Goal: Information Seeking & Learning: Learn about a topic

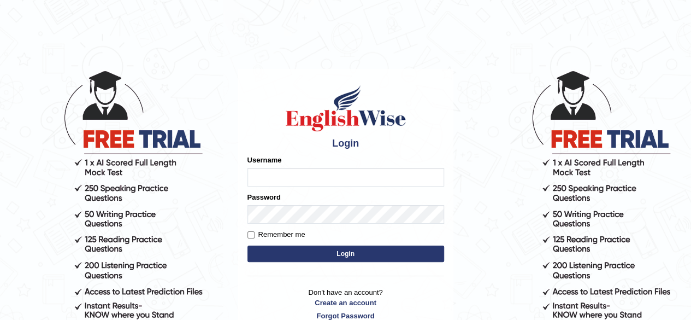
type input "Damanjit"
click at [331, 254] on button "Login" at bounding box center [346, 253] width 197 height 16
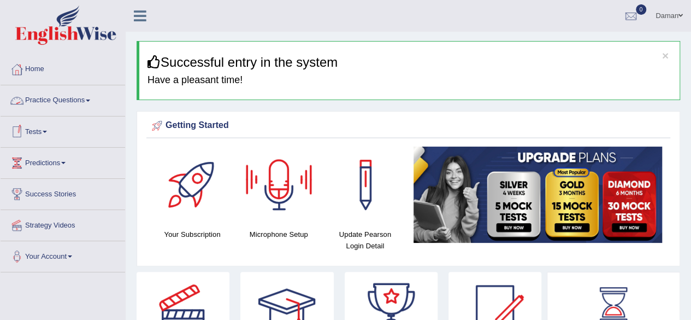
click at [61, 102] on link "Practice Questions" at bounding box center [63, 98] width 125 height 27
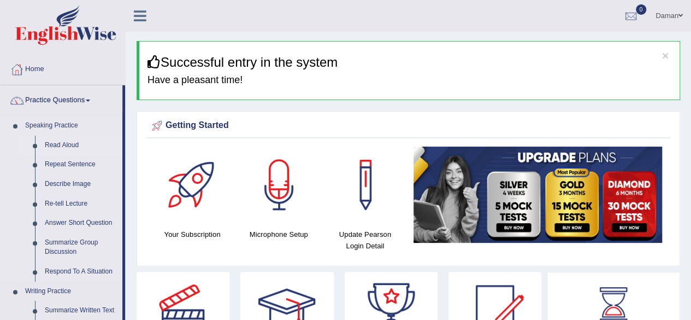
click at [58, 142] on link "Read Aloud" at bounding box center [81, 146] width 83 height 20
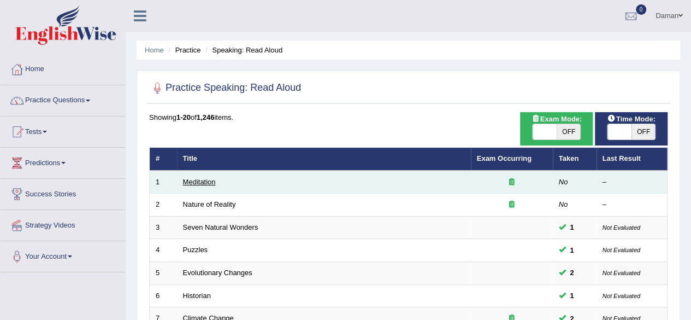
click at [201, 182] on link "Meditation" at bounding box center [199, 182] width 33 height 8
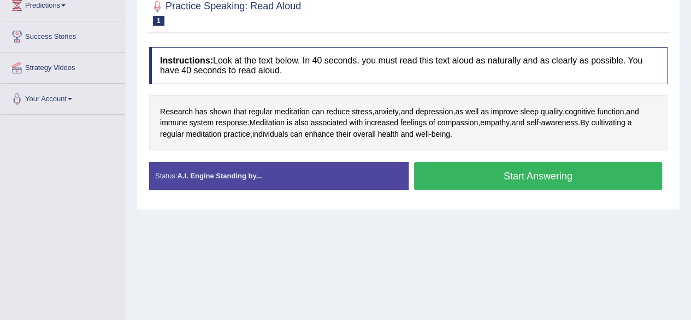
scroll to position [158, 0]
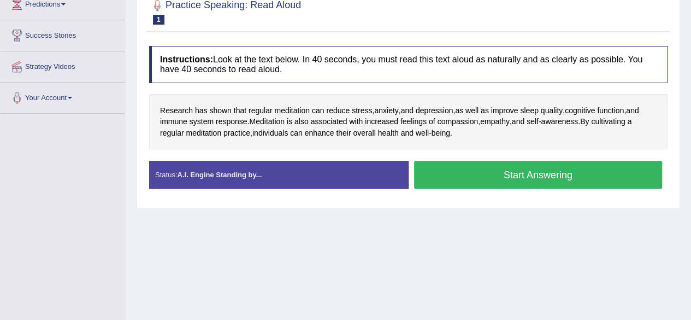
click at [486, 173] on button "Start Answering" at bounding box center [538, 175] width 249 height 28
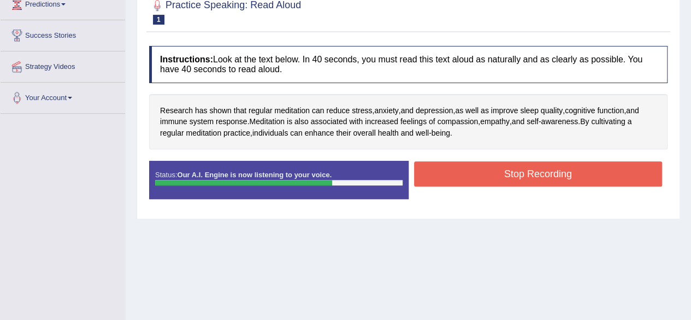
click at [486, 173] on button "Stop Recording" at bounding box center [538, 173] width 249 height 25
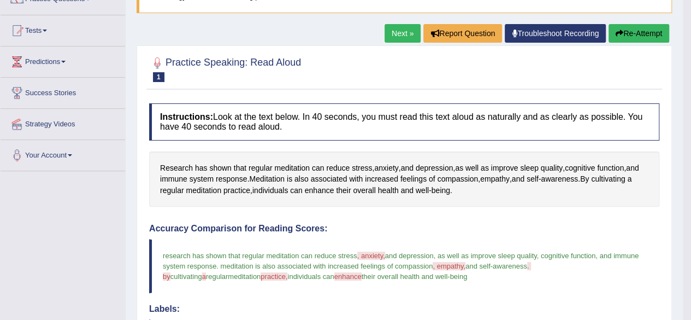
scroll to position [91, 0]
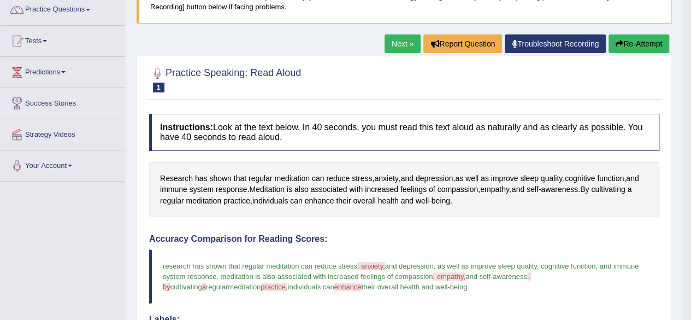
click at [401, 43] on link "Next »" at bounding box center [403, 43] width 36 height 19
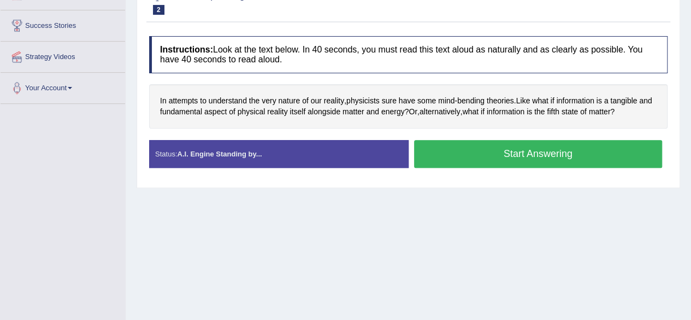
scroll to position [172, 0]
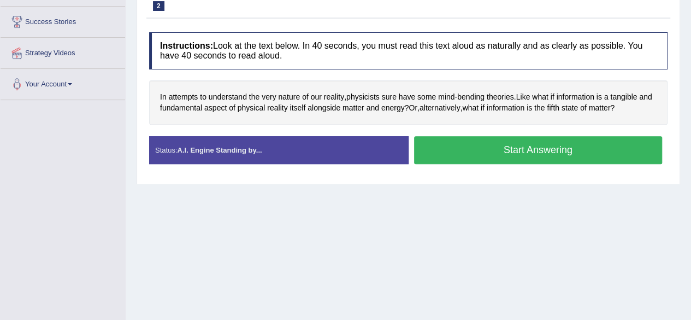
click at [451, 156] on button "Start Answering" at bounding box center [538, 150] width 249 height 28
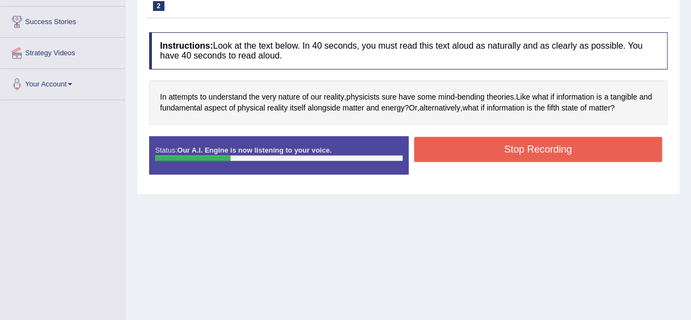
click at [451, 156] on button "Stop Recording" at bounding box center [538, 149] width 249 height 25
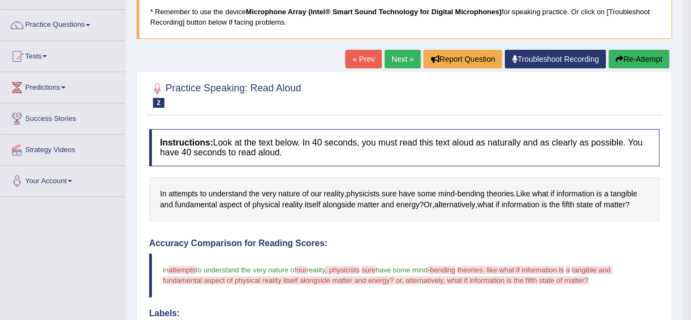
scroll to position [75, 0]
click at [640, 57] on button "Re-Attempt" at bounding box center [639, 59] width 61 height 19
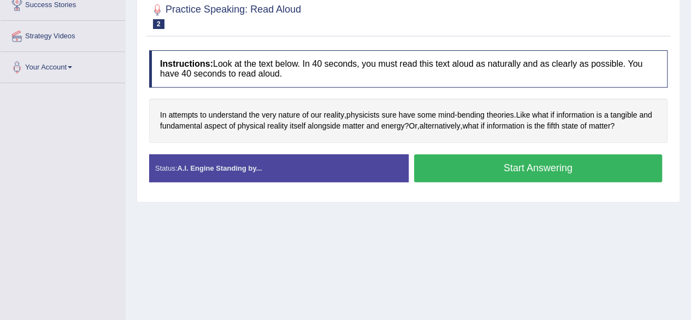
scroll to position [190, 0]
click at [499, 169] on button "Start Answering" at bounding box center [538, 168] width 249 height 28
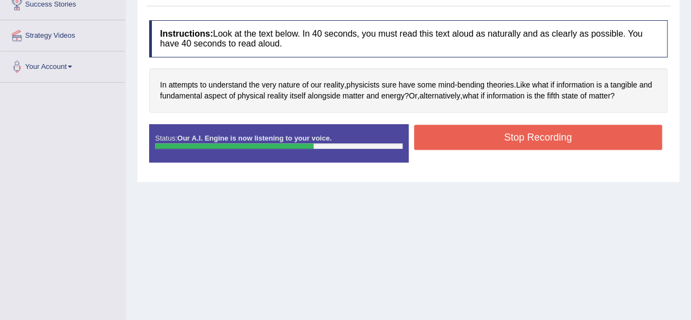
click at [517, 143] on button "Stop Recording" at bounding box center [538, 137] width 249 height 25
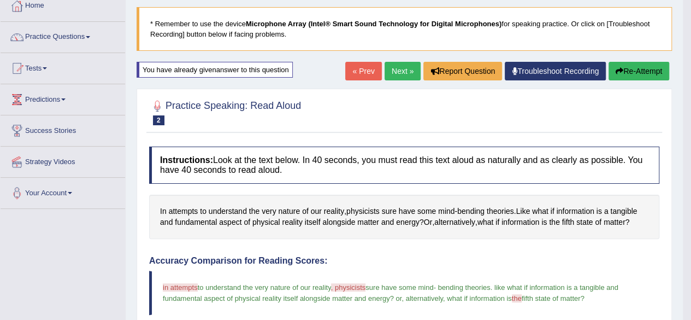
scroll to position [62, 0]
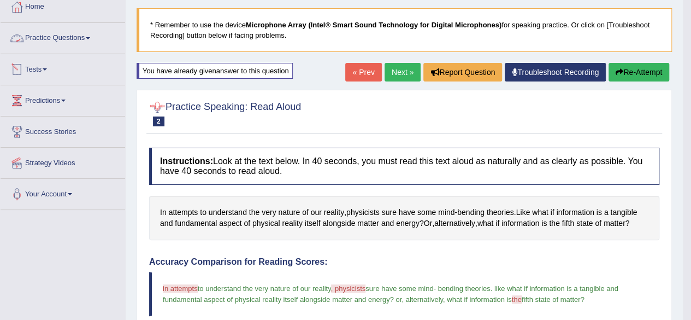
click at [64, 39] on link "Practice Questions" at bounding box center [63, 36] width 125 height 27
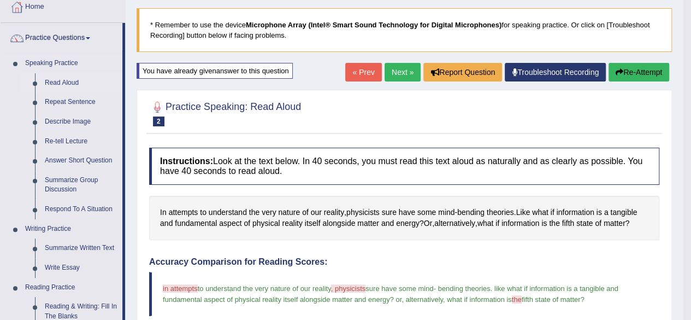
click at [68, 81] on link "Read Aloud" at bounding box center [81, 83] width 83 height 20
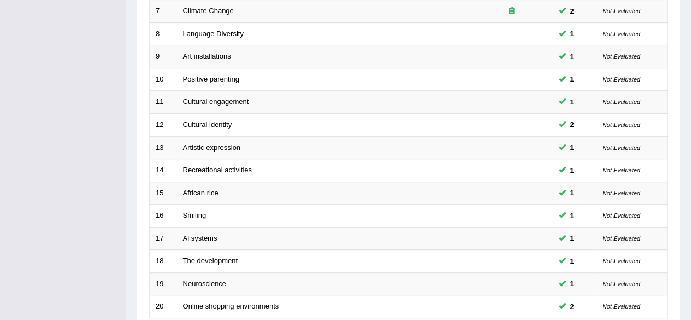
scroll to position [398, 0]
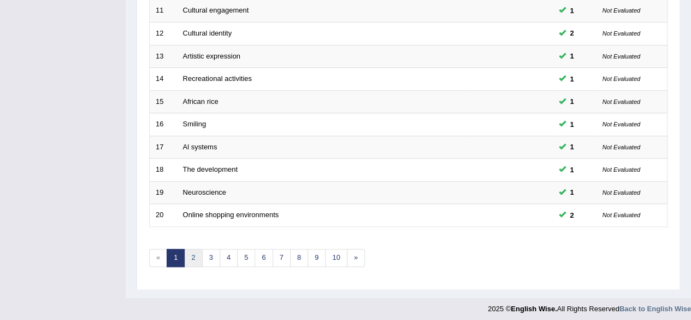
click at [195, 255] on link "2" at bounding box center [193, 258] width 18 height 18
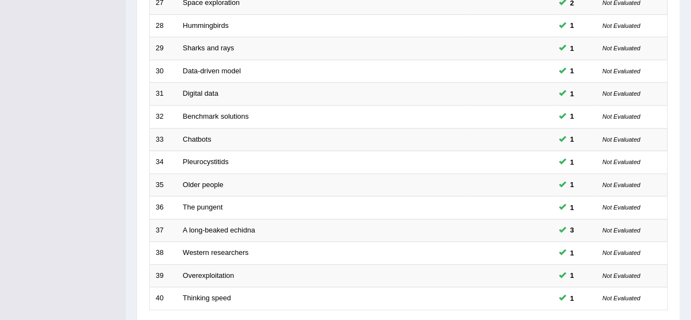
scroll to position [398, 0]
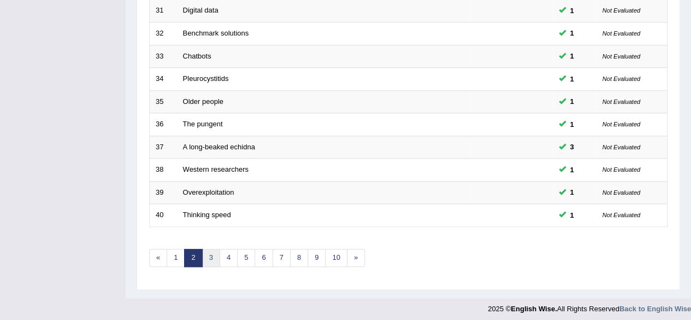
click at [209, 257] on link "3" at bounding box center [211, 258] width 18 height 18
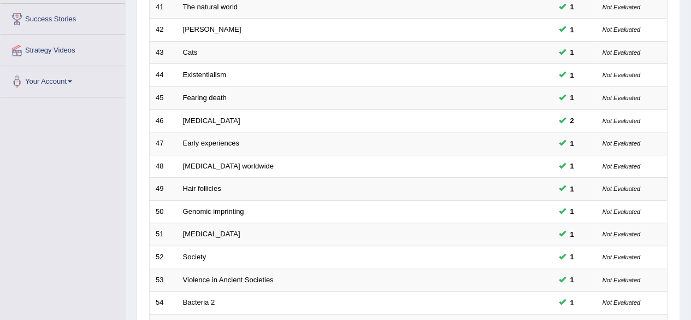
scroll to position [398, 0]
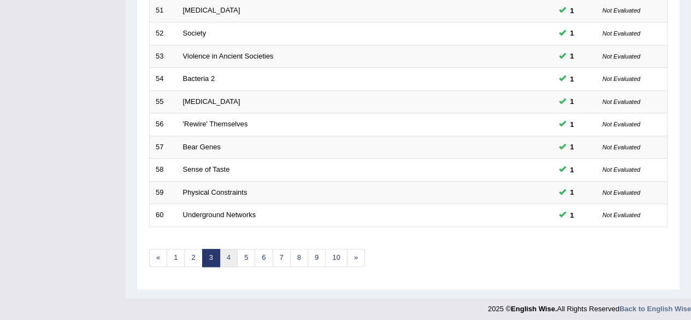
click at [222, 257] on link "4" at bounding box center [229, 258] width 18 height 18
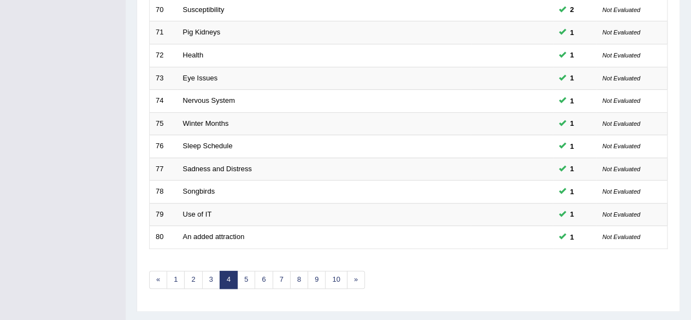
scroll to position [398, 0]
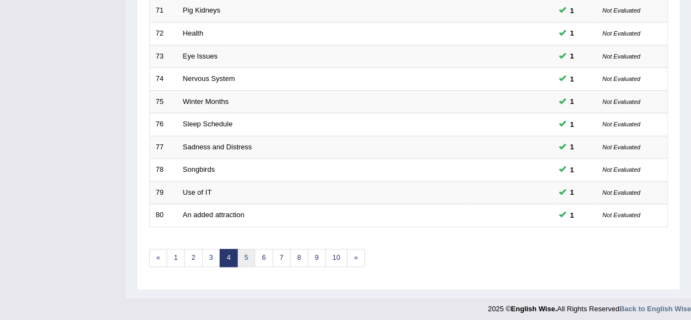
click at [246, 255] on link "5" at bounding box center [246, 258] width 18 height 18
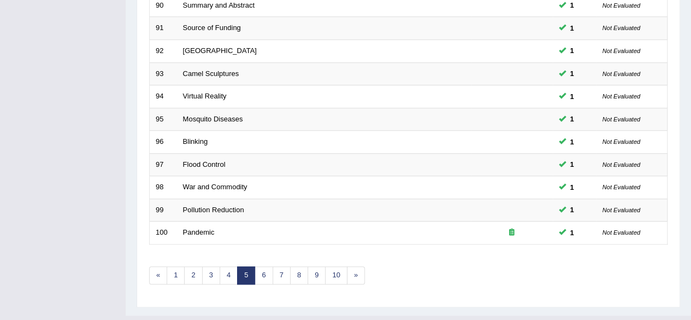
scroll to position [398, 0]
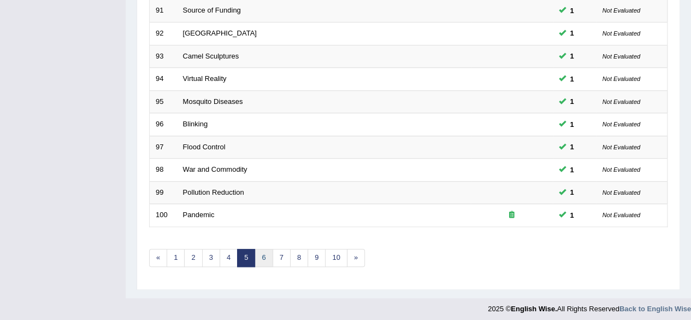
click at [266, 256] on link "6" at bounding box center [264, 258] width 18 height 18
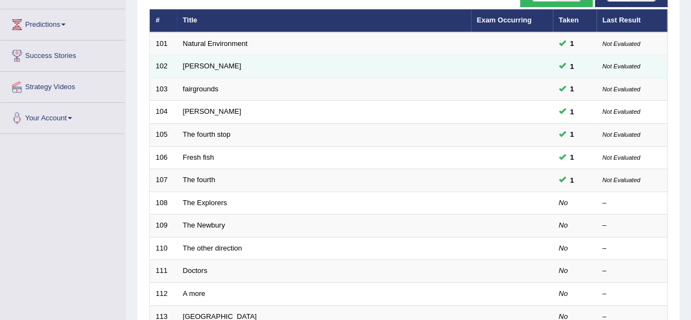
scroll to position [240, 0]
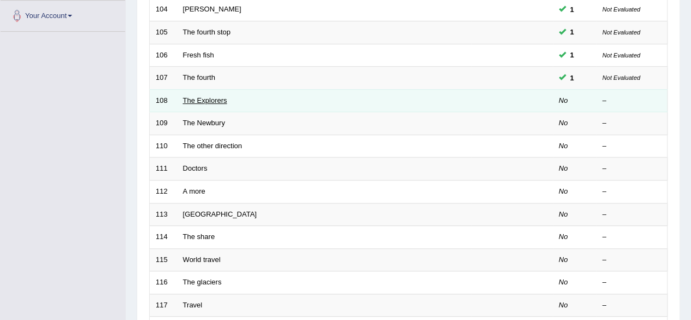
click at [207, 100] on link "The Explorers" at bounding box center [205, 100] width 44 height 8
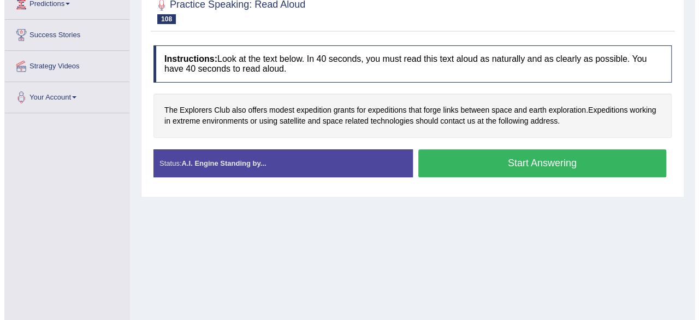
scroll to position [160, 0]
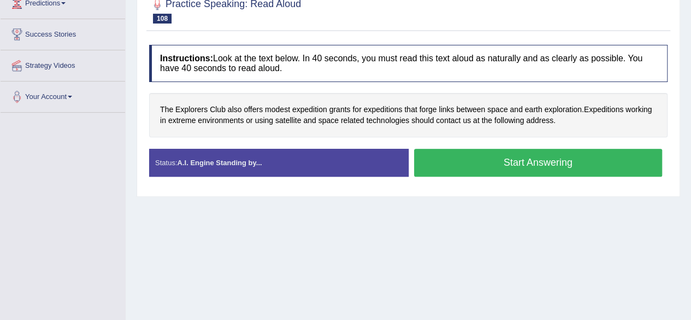
click at [456, 162] on button "Start Answering" at bounding box center [538, 163] width 249 height 28
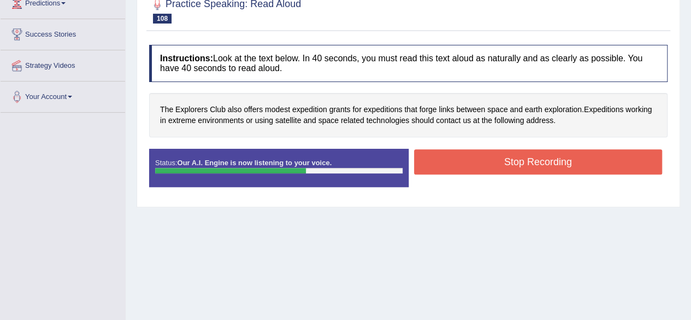
click at [456, 162] on button "Stop Recording" at bounding box center [538, 161] width 249 height 25
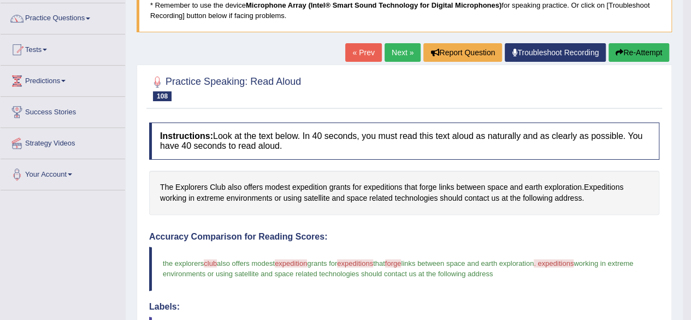
scroll to position [81, 0]
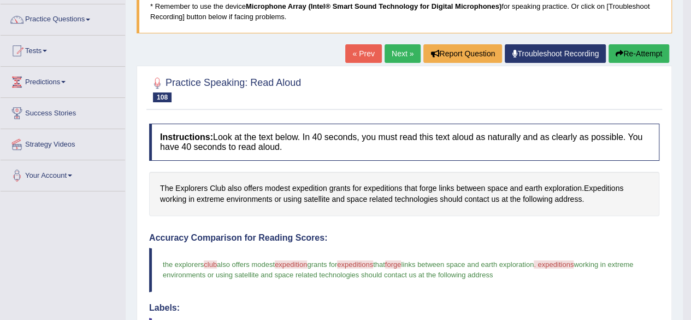
click at [396, 52] on link "Next »" at bounding box center [403, 53] width 36 height 19
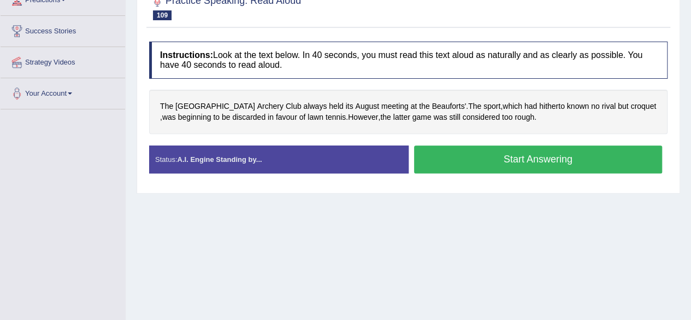
scroll to position [163, 0]
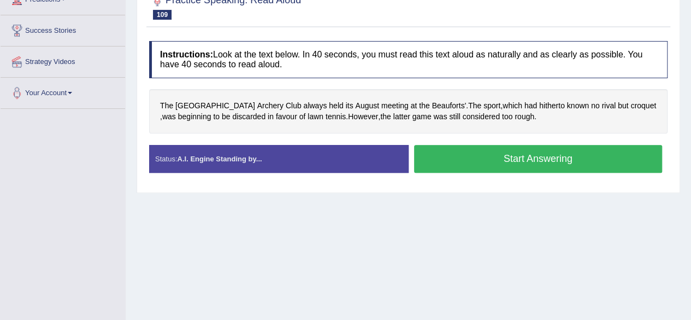
click at [433, 156] on button "Start Answering" at bounding box center [538, 159] width 249 height 28
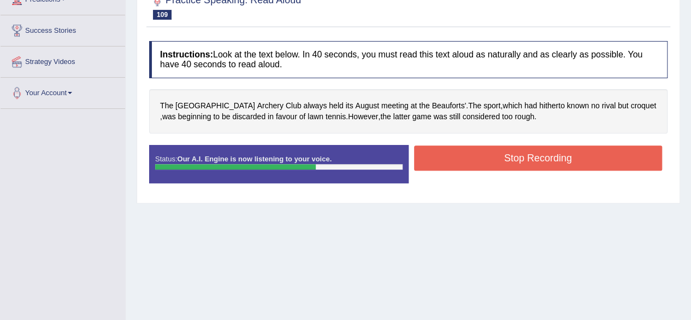
click at [433, 156] on button "Stop Recording" at bounding box center [538, 157] width 249 height 25
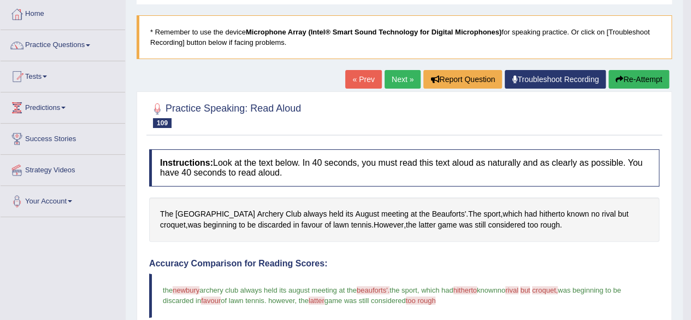
scroll to position [0, 0]
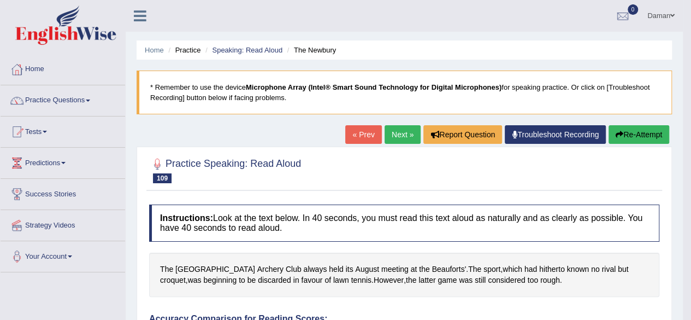
click at [398, 135] on link "Next »" at bounding box center [403, 134] width 36 height 19
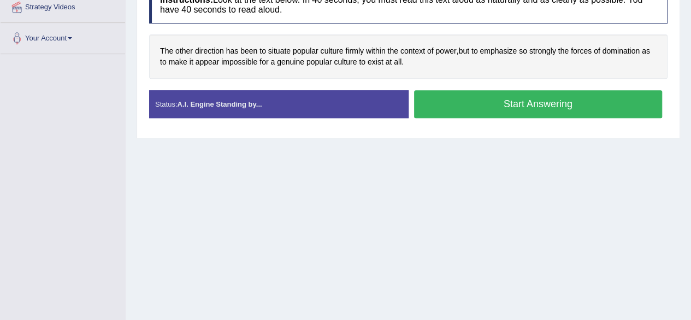
scroll to position [219, 0]
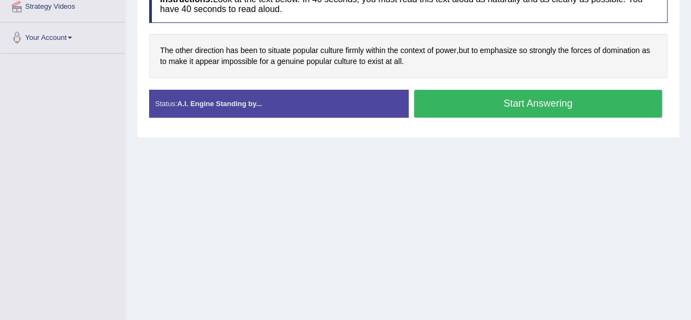
click at [504, 104] on button "Start Answering" at bounding box center [538, 104] width 249 height 28
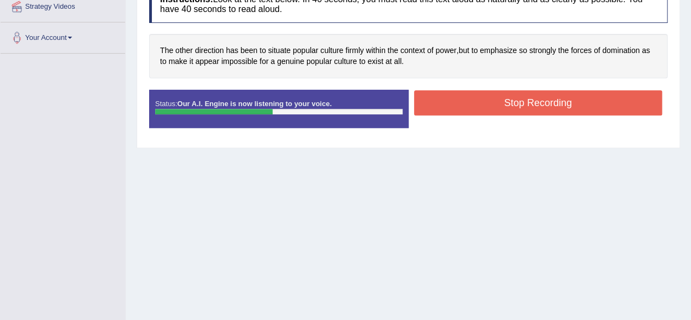
click at [504, 104] on button "Stop Recording" at bounding box center [538, 102] width 249 height 25
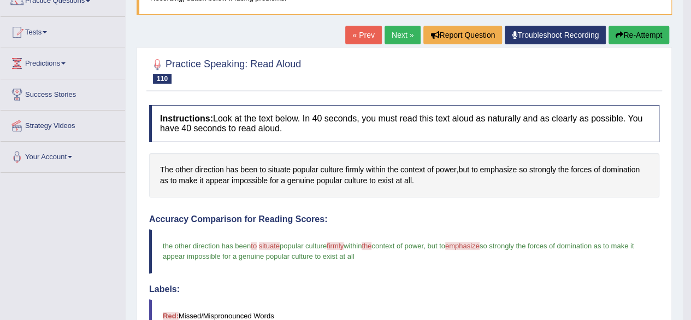
scroll to position [99, 0]
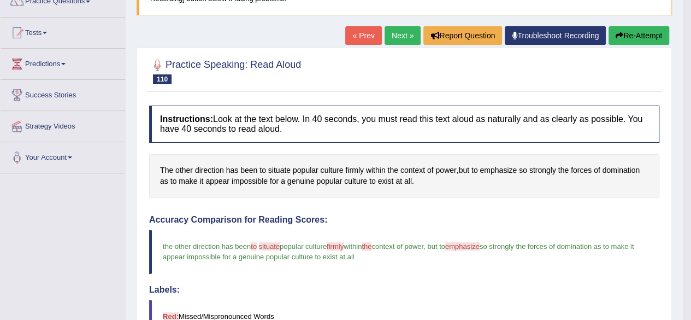
click at [405, 31] on link "Next »" at bounding box center [403, 35] width 36 height 19
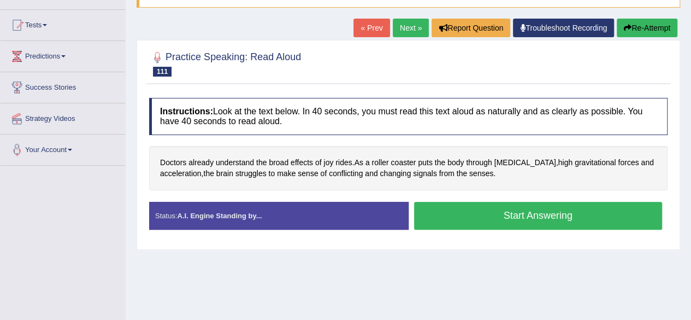
scroll to position [109, 0]
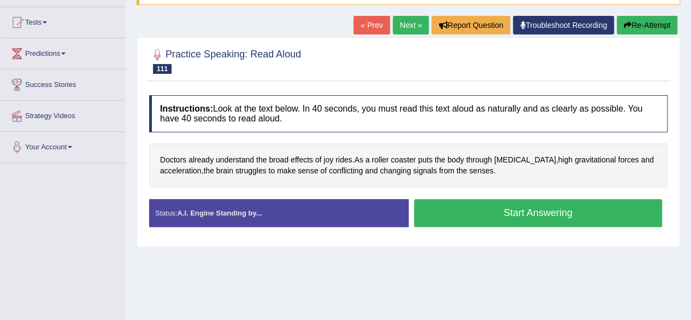
click at [476, 215] on button "Start Answering" at bounding box center [538, 213] width 249 height 28
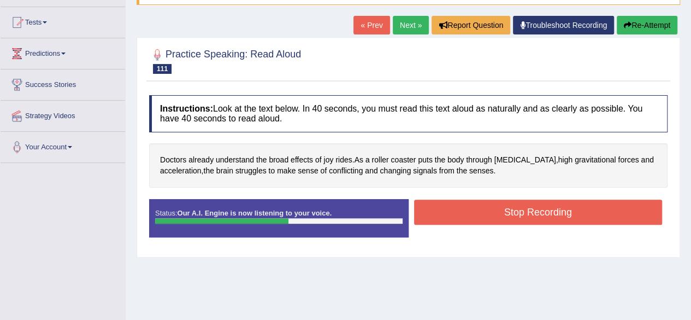
click at [476, 215] on button "Stop Recording" at bounding box center [538, 211] width 249 height 25
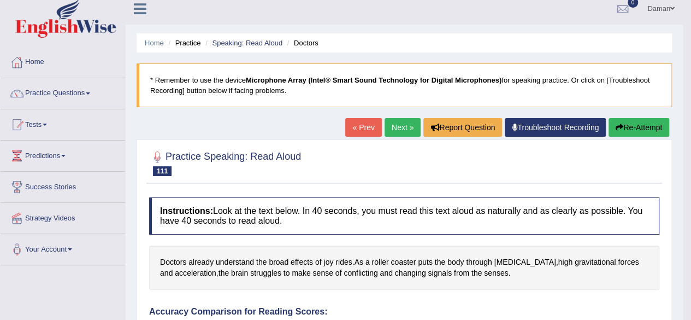
scroll to position [7, 0]
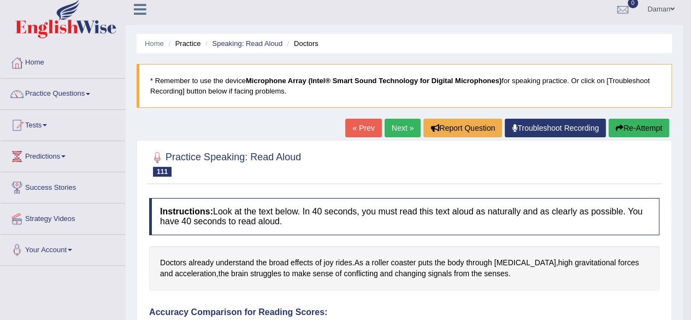
click at [399, 128] on link "Next »" at bounding box center [403, 128] width 36 height 19
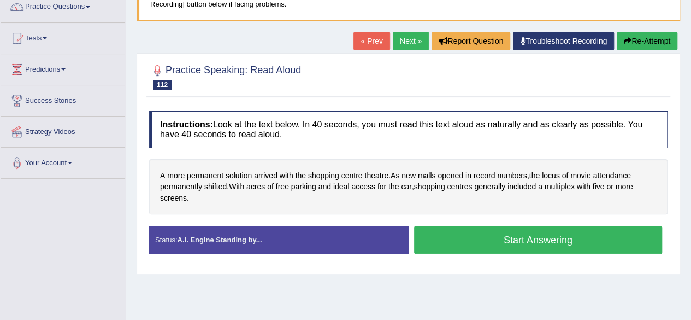
scroll to position [139, 0]
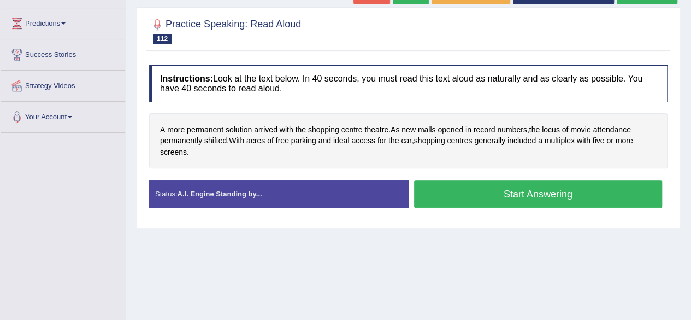
click at [475, 191] on button "Start Answering" at bounding box center [538, 194] width 249 height 28
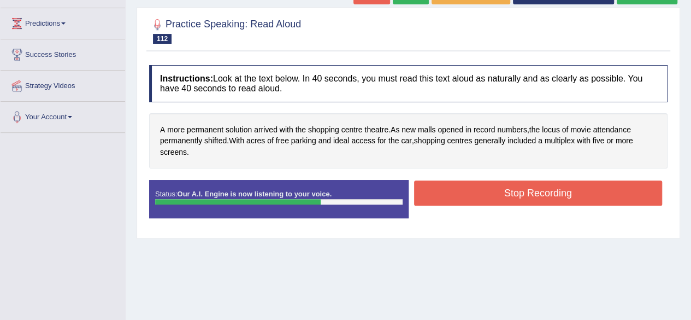
click at [475, 191] on button "Stop Recording" at bounding box center [538, 192] width 249 height 25
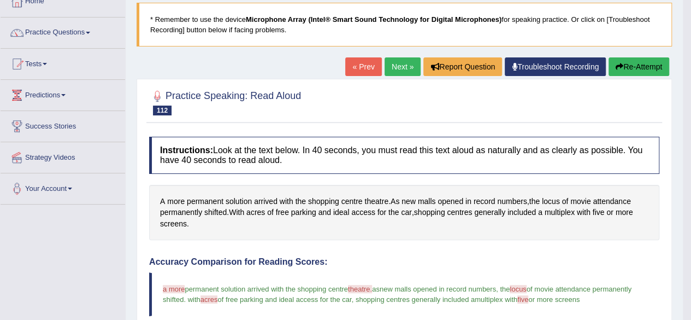
scroll to position [53, 0]
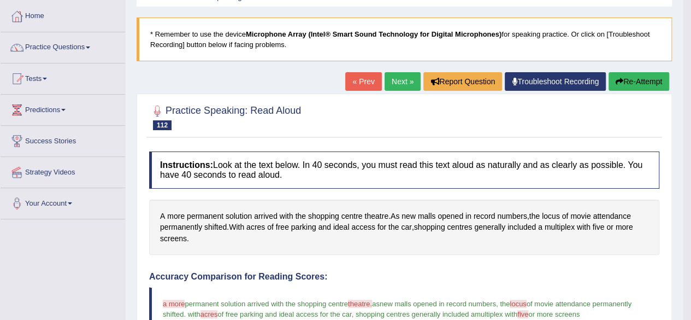
click at [405, 84] on link "Next »" at bounding box center [403, 81] width 36 height 19
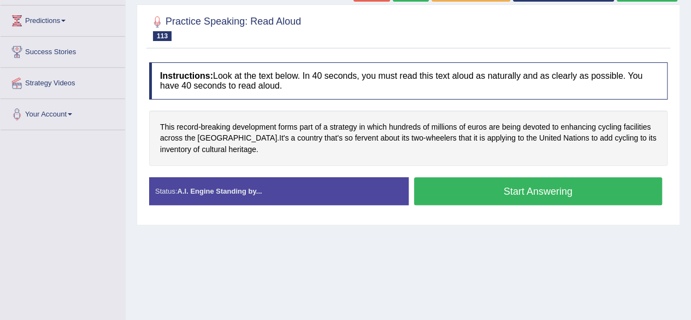
click at [475, 192] on button "Start Answering" at bounding box center [538, 191] width 249 height 28
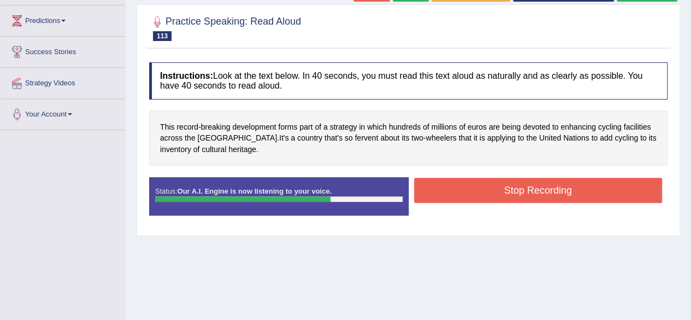
click at [475, 192] on button "Stop Recording" at bounding box center [538, 190] width 249 height 25
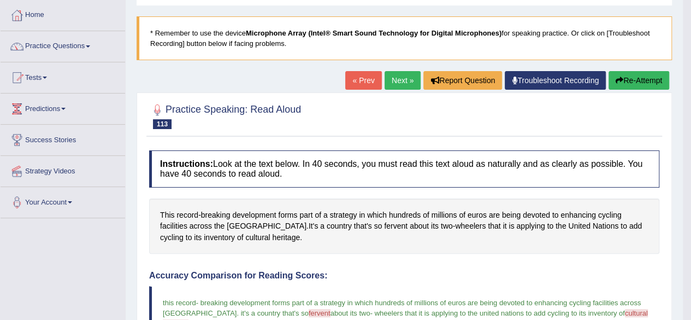
scroll to position [53, 0]
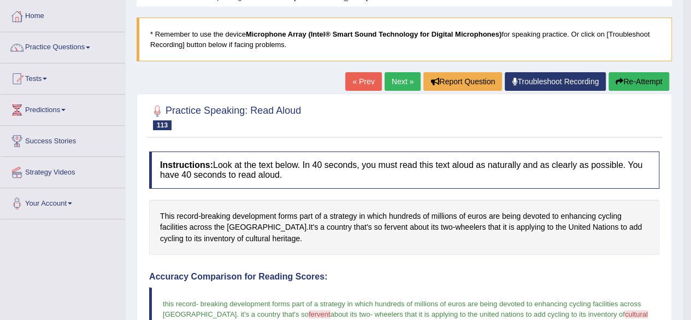
click at [404, 79] on link "Next »" at bounding box center [403, 81] width 36 height 19
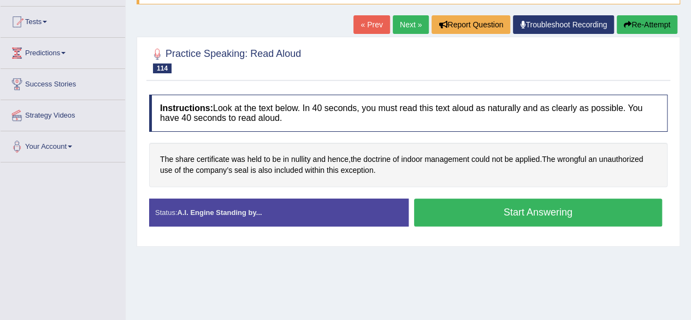
scroll to position [117, 0]
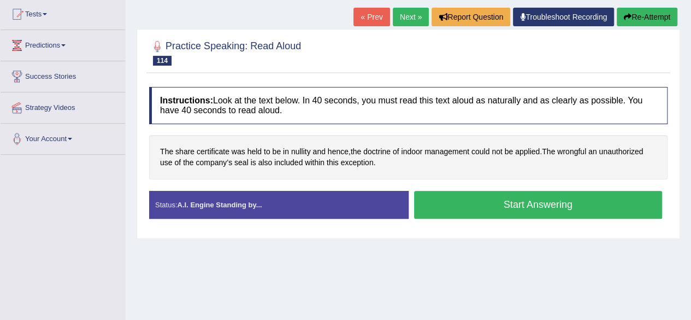
click at [433, 200] on button "Start Answering" at bounding box center [538, 205] width 249 height 28
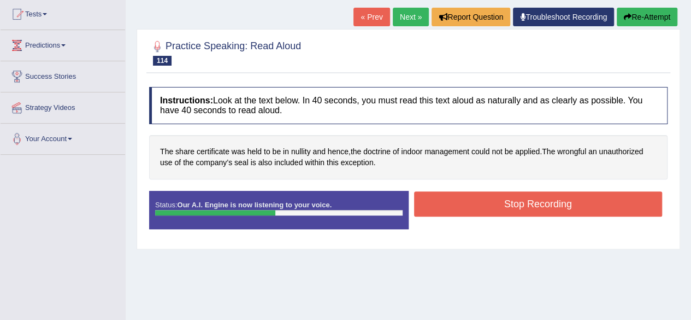
click at [433, 200] on button "Stop Recording" at bounding box center [538, 203] width 249 height 25
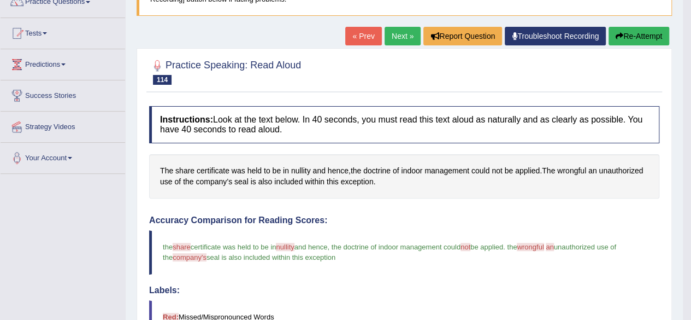
scroll to position [0, 0]
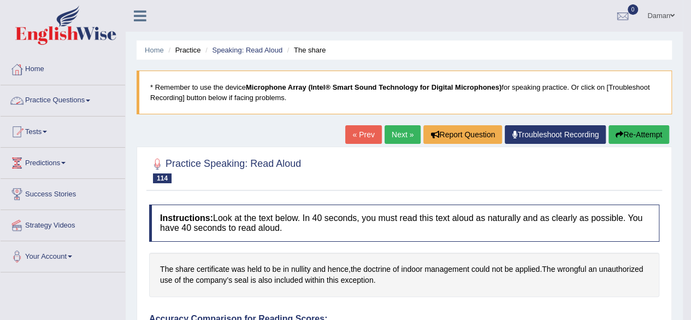
click at [61, 98] on link "Practice Questions" at bounding box center [63, 98] width 125 height 27
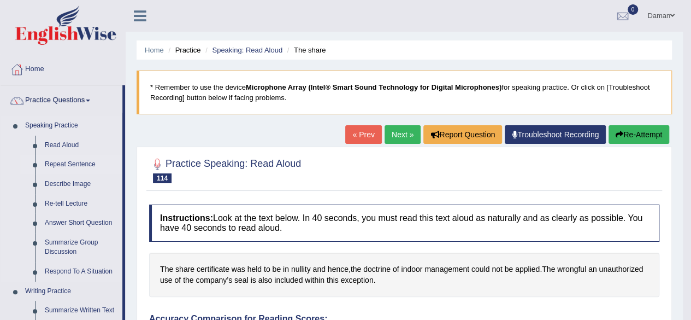
click at [65, 166] on link "Repeat Sentence" at bounding box center [81, 165] width 83 height 20
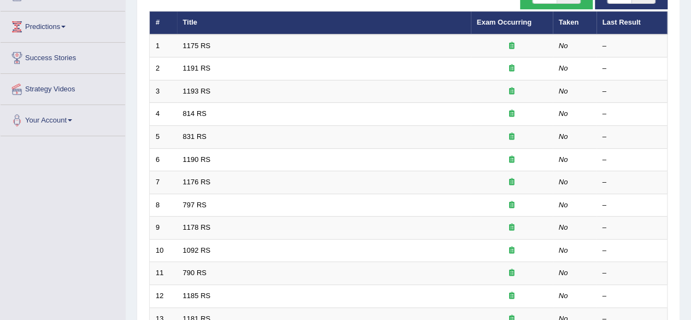
scroll to position [144, 0]
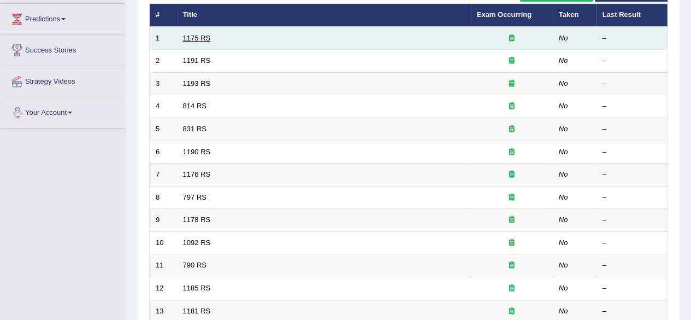
click at [195, 39] on link "1175 RS" at bounding box center [197, 38] width 28 height 8
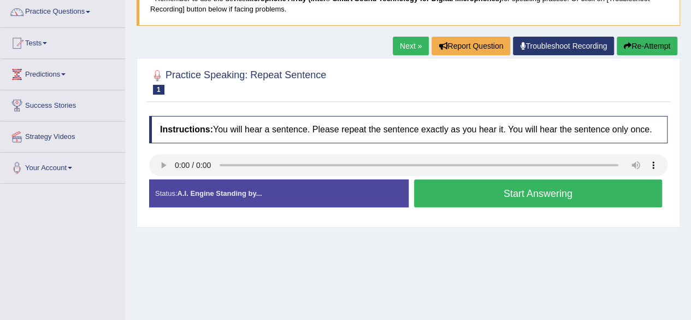
scroll to position [90, 0]
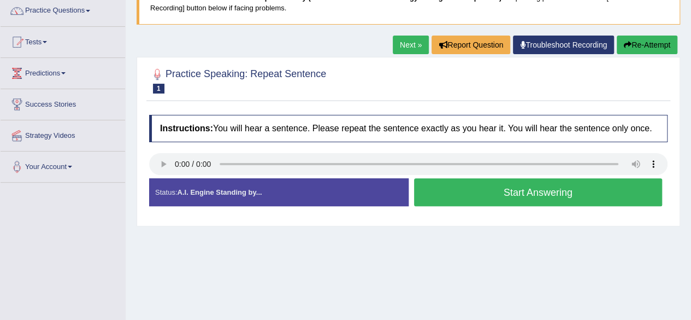
click at [490, 196] on button "Start Answering" at bounding box center [538, 192] width 249 height 28
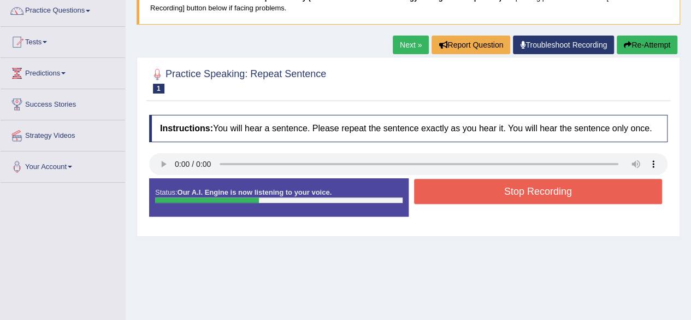
click at [490, 196] on button "Stop Recording" at bounding box center [538, 191] width 249 height 25
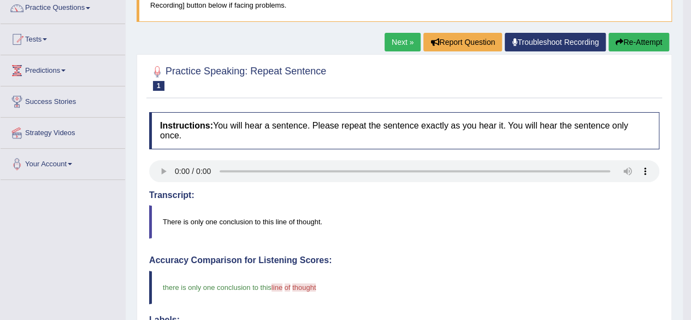
scroll to position [59, 0]
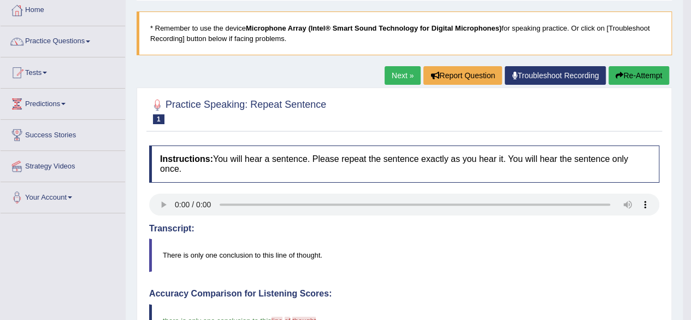
click at [399, 75] on link "Next »" at bounding box center [403, 75] width 36 height 19
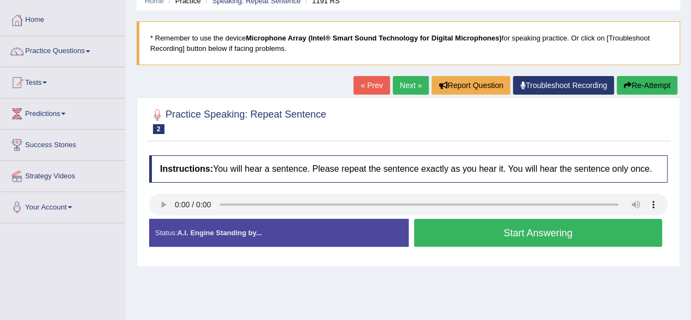
scroll to position [50, 0]
click at [485, 239] on button "Start Answering" at bounding box center [538, 232] width 249 height 28
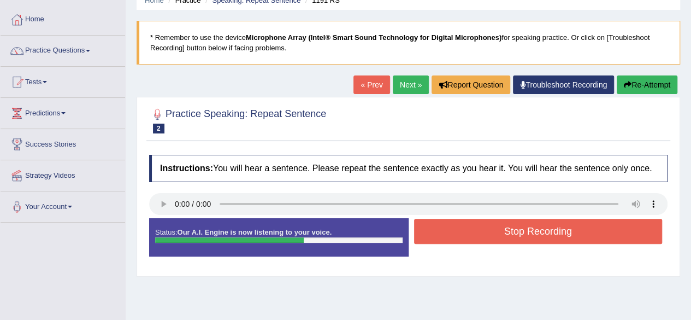
click at [485, 239] on button "Stop Recording" at bounding box center [538, 231] width 249 height 25
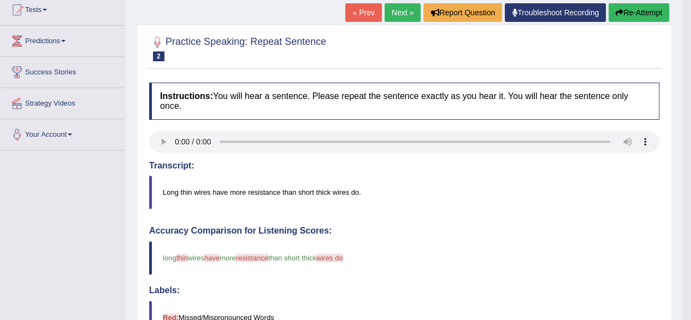
scroll to position [119, 0]
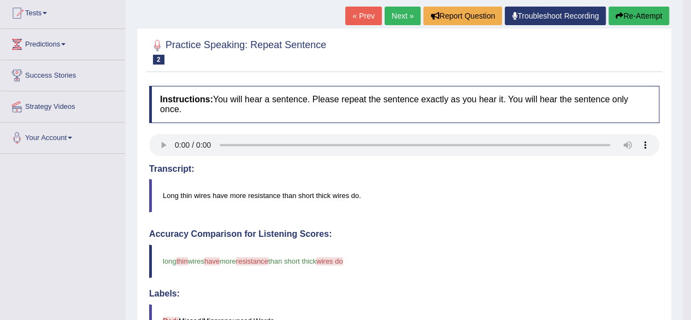
click at [393, 17] on link "Next »" at bounding box center [403, 16] width 36 height 19
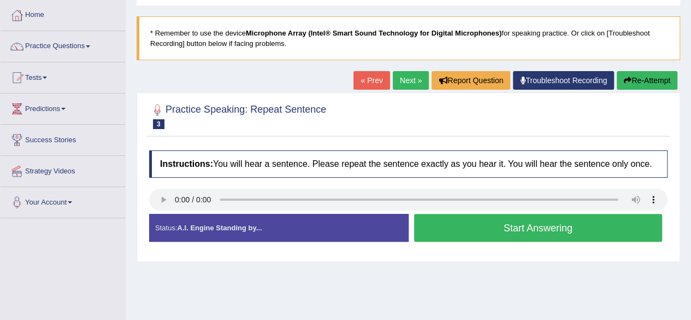
scroll to position [56, 0]
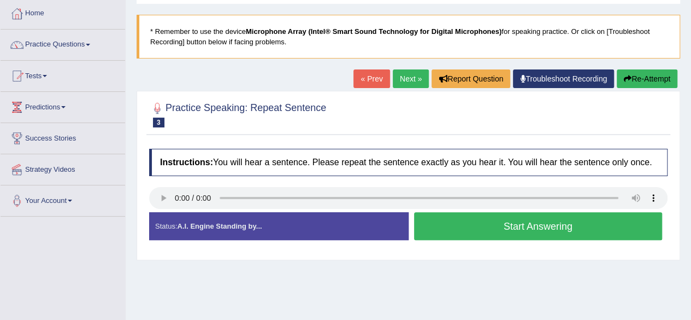
click at [470, 224] on button "Start Answering" at bounding box center [538, 226] width 249 height 28
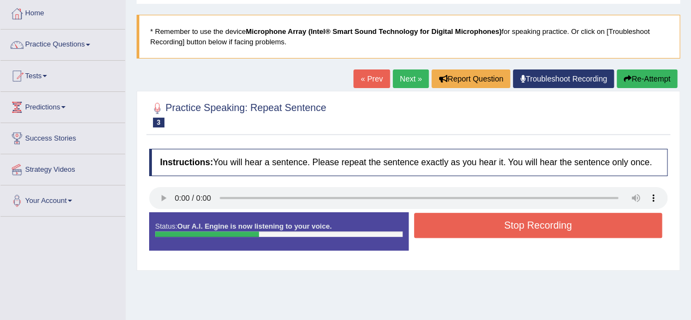
click at [470, 224] on button "Stop Recording" at bounding box center [538, 225] width 249 height 25
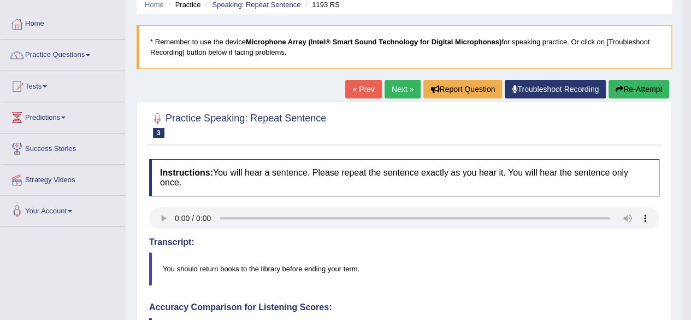
scroll to position [40, 0]
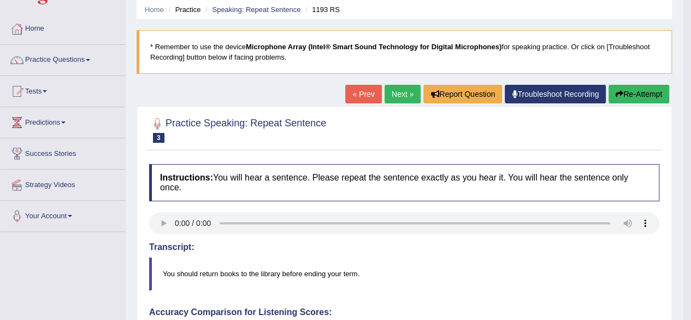
click at [392, 93] on link "Next »" at bounding box center [403, 94] width 36 height 19
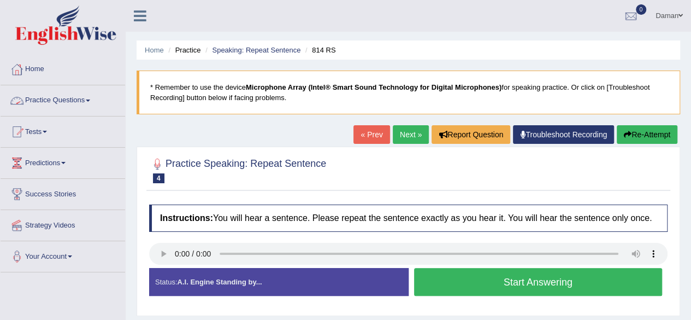
click at [70, 102] on link "Practice Questions" at bounding box center [63, 98] width 125 height 27
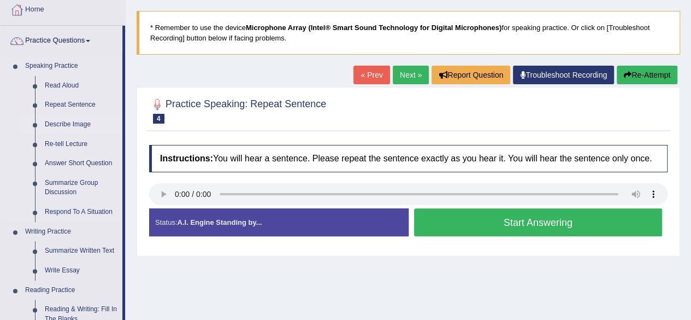
scroll to position [74, 0]
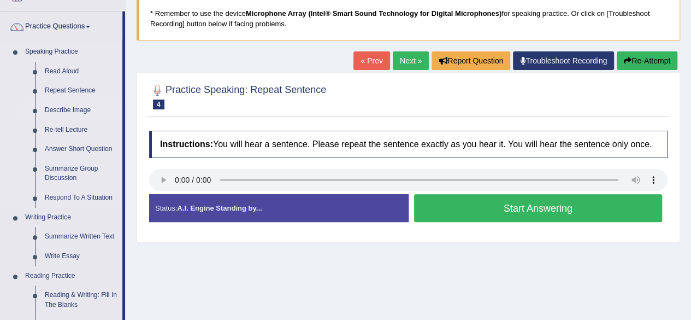
click at [69, 114] on link "Describe Image" at bounding box center [81, 111] width 83 height 20
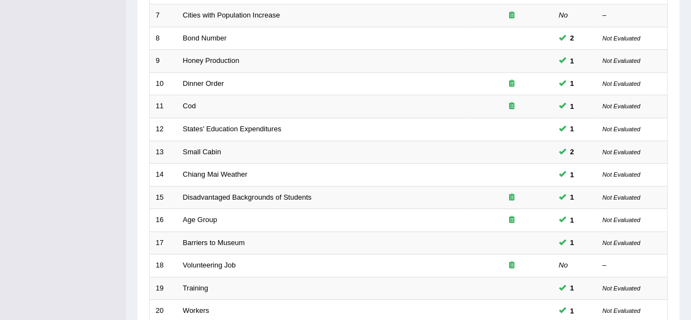
scroll to position [398, 0]
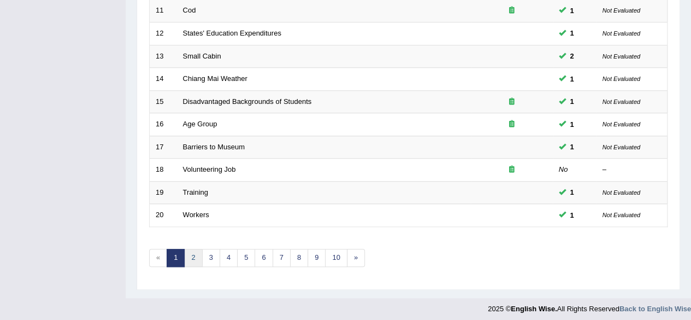
click at [193, 252] on link "2" at bounding box center [193, 258] width 18 height 18
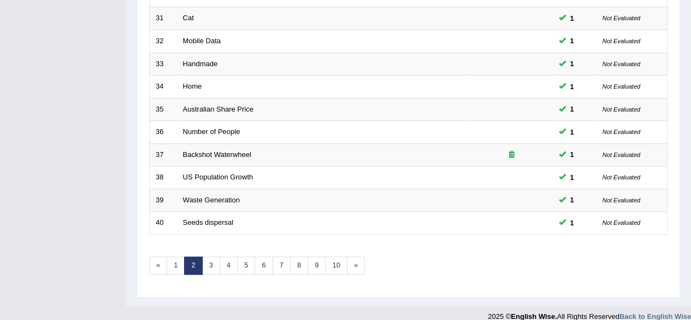
scroll to position [398, 0]
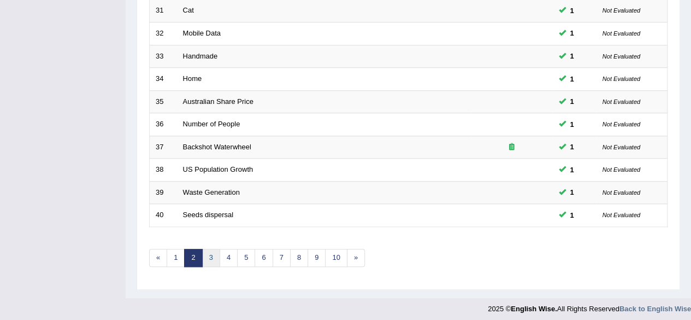
click at [214, 255] on link "3" at bounding box center [211, 258] width 18 height 18
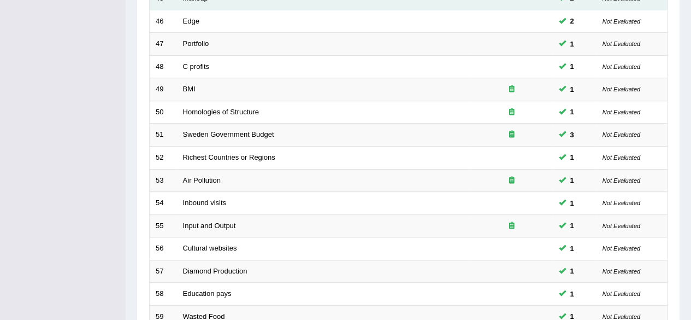
scroll to position [398, 0]
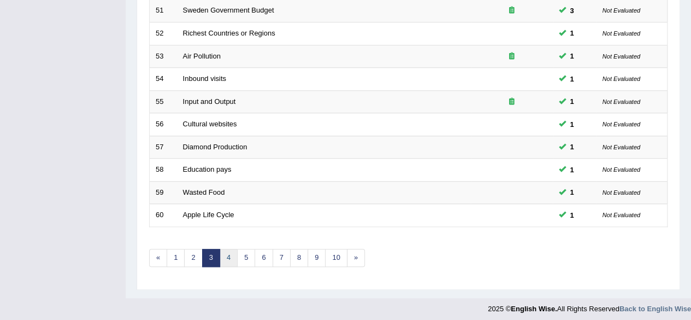
click at [226, 255] on link "4" at bounding box center [229, 258] width 18 height 18
click at [227, 253] on link "4" at bounding box center [229, 258] width 18 height 18
click at [225, 255] on link "4" at bounding box center [229, 258] width 18 height 18
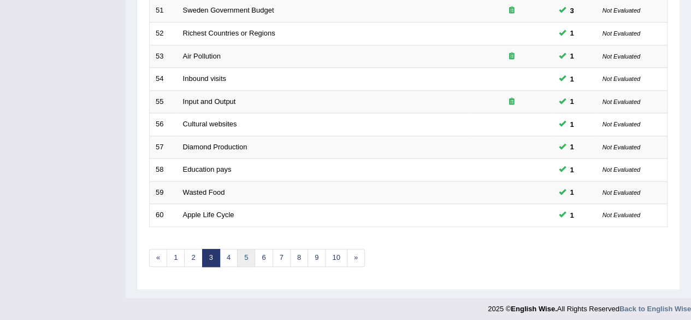
click at [247, 258] on link "5" at bounding box center [246, 258] width 18 height 18
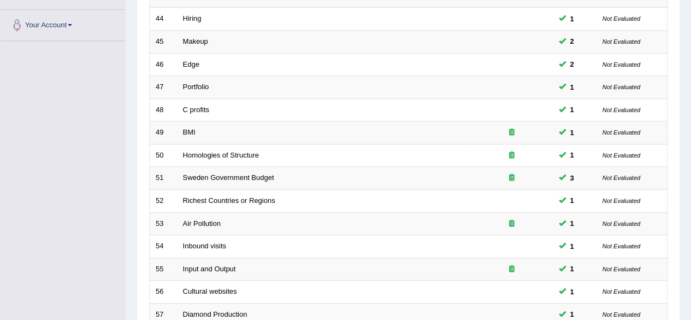
scroll to position [232, 0]
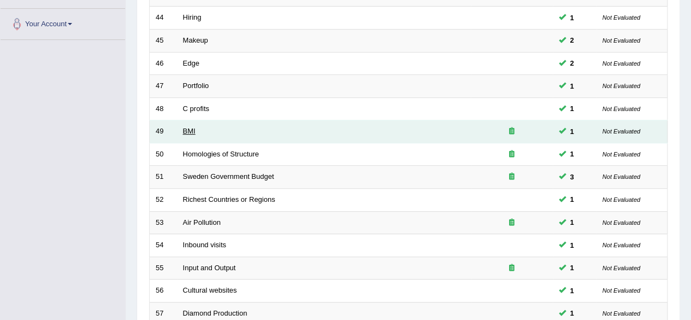
click at [190, 128] on link "BMI" at bounding box center [189, 131] width 13 height 8
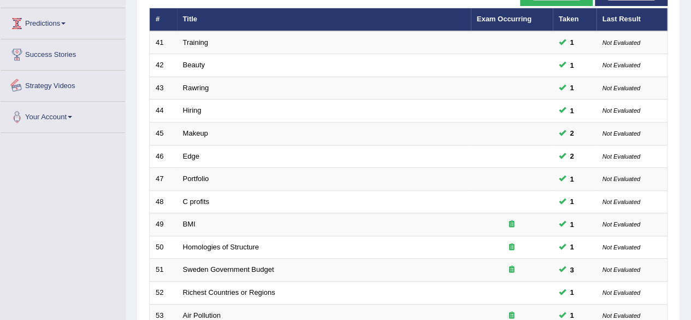
scroll to position [0, 0]
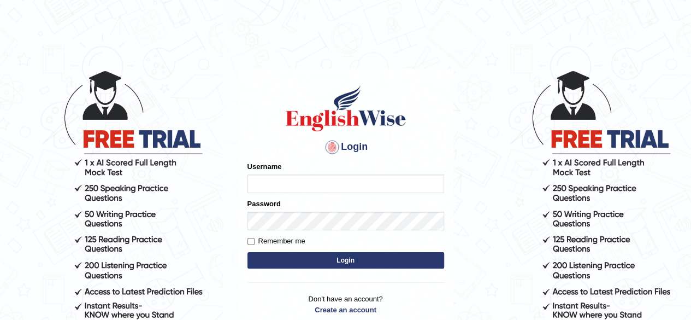
click at [338, 180] on input "Username" at bounding box center [346, 183] width 197 height 19
type input "Damanjit"
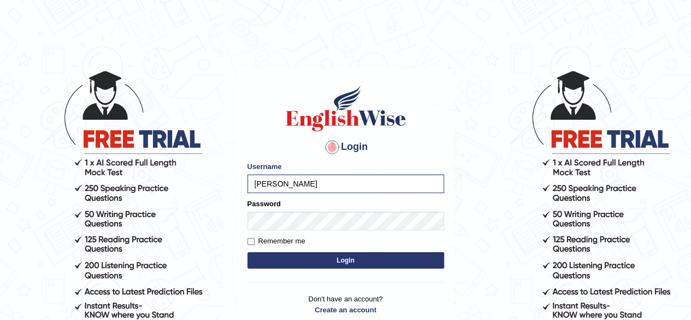
click at [317, 266] on button "Login" at bounding box center [346, 260] width 197 height 16
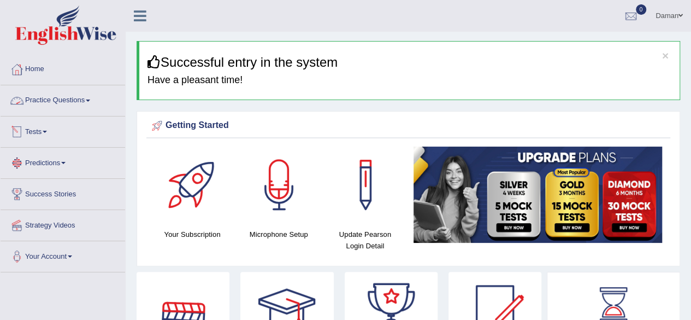
click at [79, 102] on link "Practice Questions" at bounding box center [63, 98] width 125 height 27
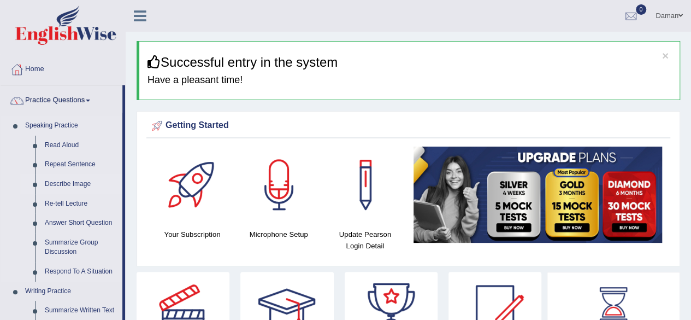
click at [70, 181] on link "Describe Image" at bounding box center [81, 184] width 83 height 20
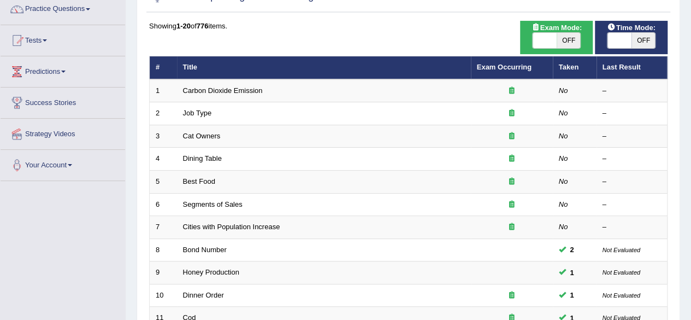
scroll to position [92, 0]
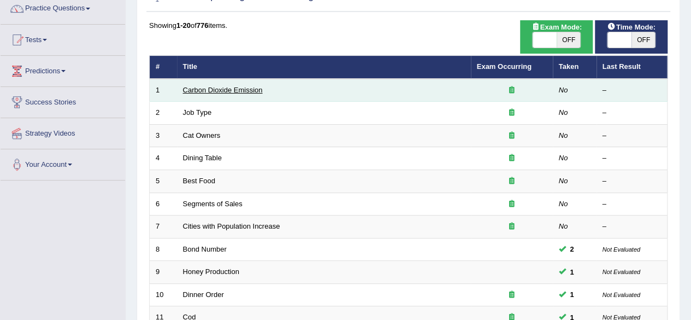
click at [217, 86] on link "Carbon Dioxide Emission" at bounding box center [223, 90] width 80 height 8
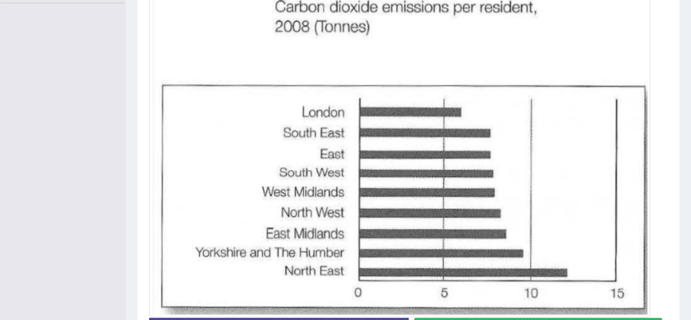
scroll to position [346, 0]
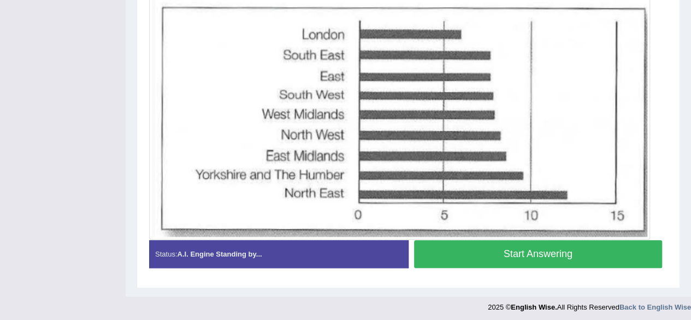
click at [536, 248] on button "Start Answering" at bounding box center [538, 254] width 249 height 28
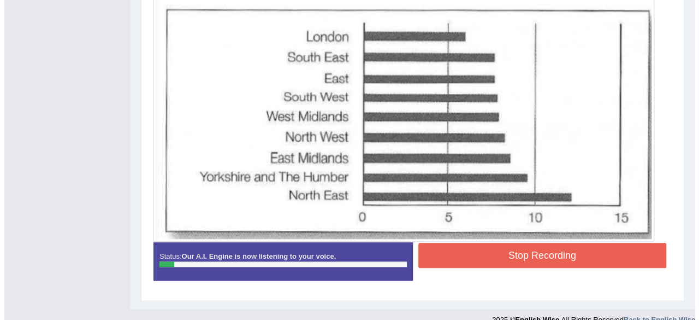
scroll to position [358, 0]
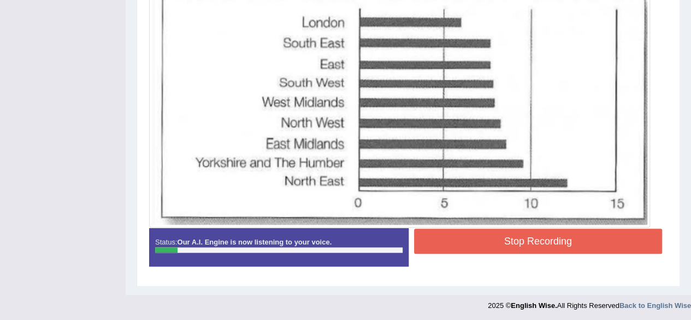
click at [541, 241] on button "Stop Recording" at bounding box center [538, 240] width 249 height 25
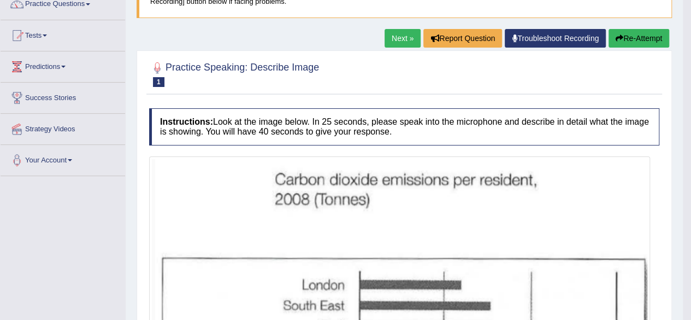
scroll to position [96, 0]
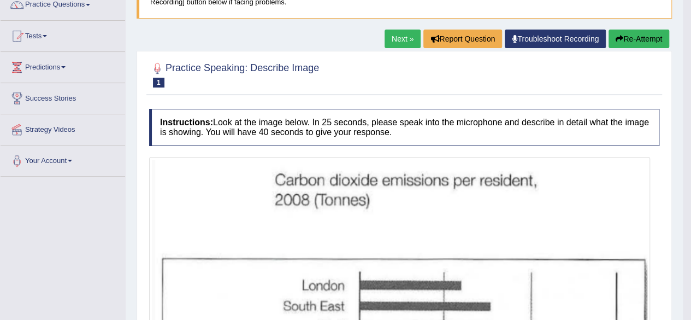
click at [629, 40] on button "Re-Attempt" at bounding box center [639, 39] width 61 height 19
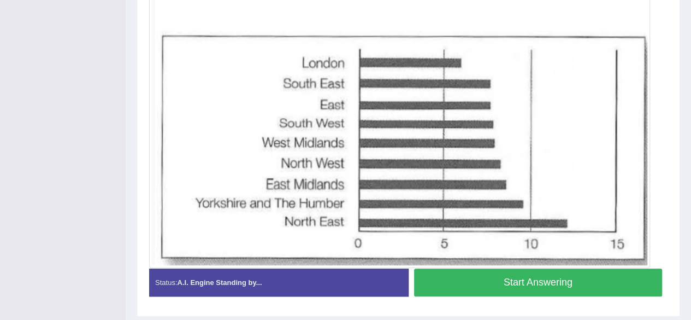
scroll to position [333, 0]
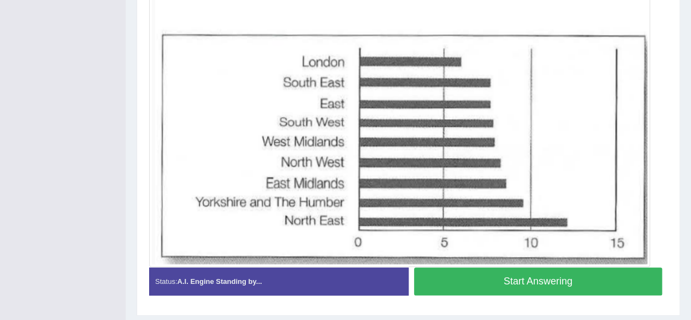
click at [502, 284] on button "Start Answering" at bounding box center [538, 281] width 249 height 28
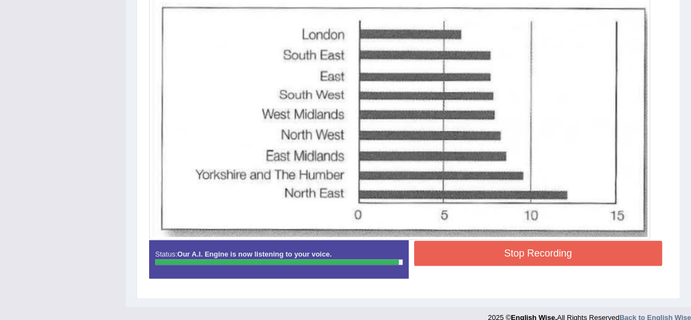
scroll to position [353, 0]
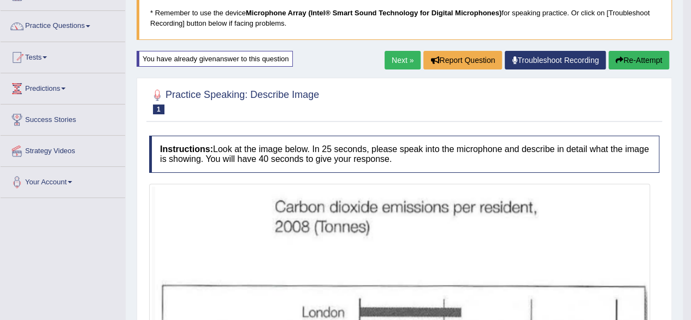
scroll to position [73, 0]
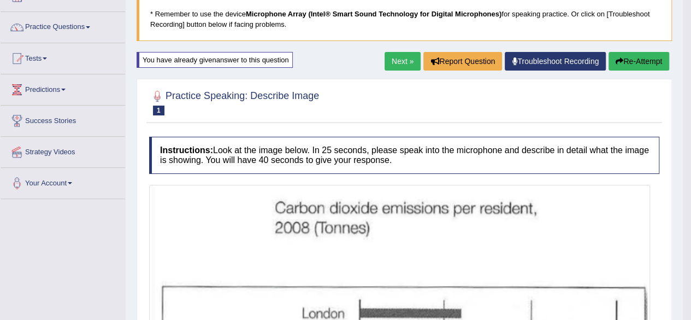
click at [402, 61] on link "Next »" at bounding box center [403, 61] width 36 height 19
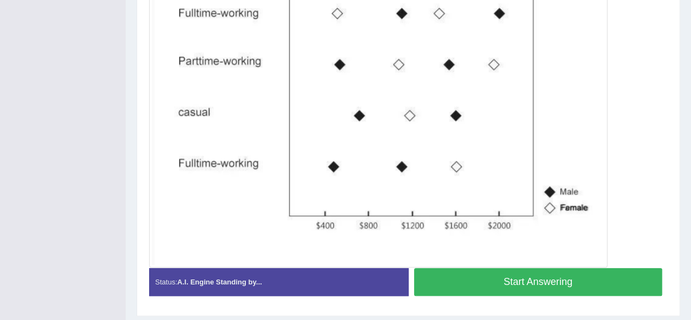
scroll to position [363, 0]
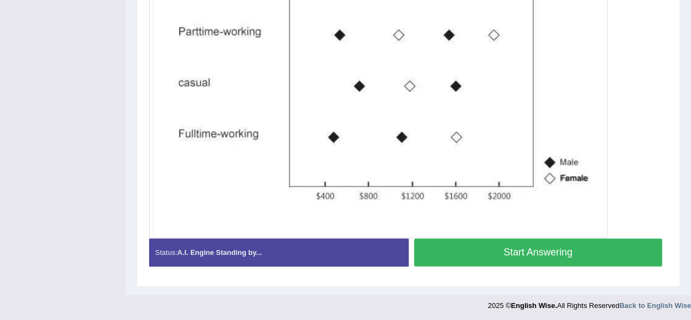
click at [462, 249] on button "Start Answering" at bounding box center [538, 252] width 249 height 28
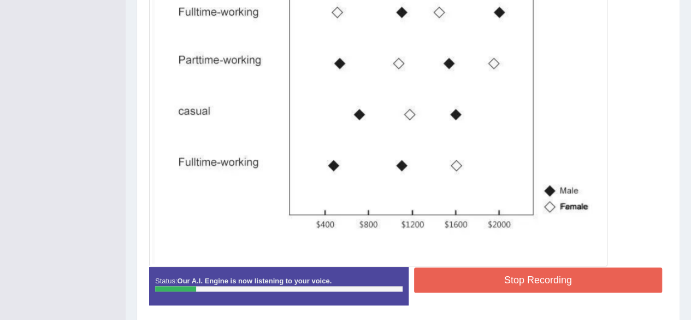
scroll to position [337, 0]
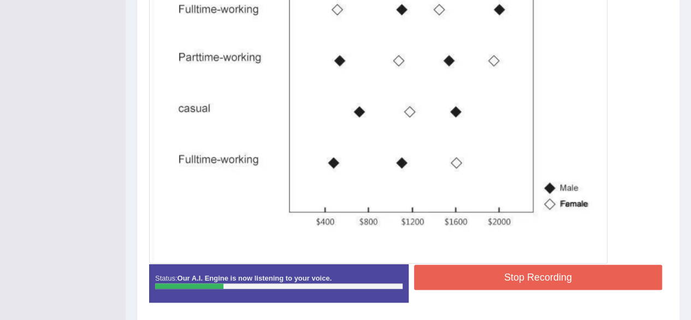
click at [537, 267] on button "Stop Recording" at bounding box center [538, 276] width 249 height 25
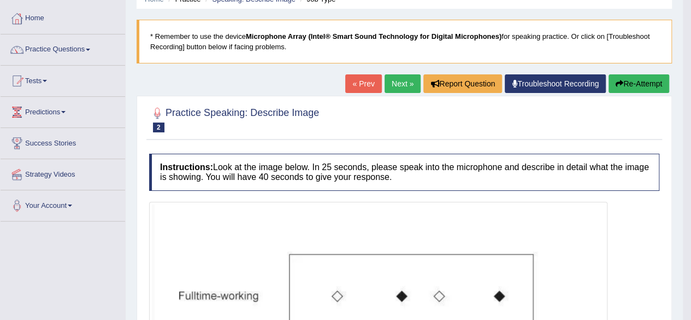
scroll to position [44, 0]
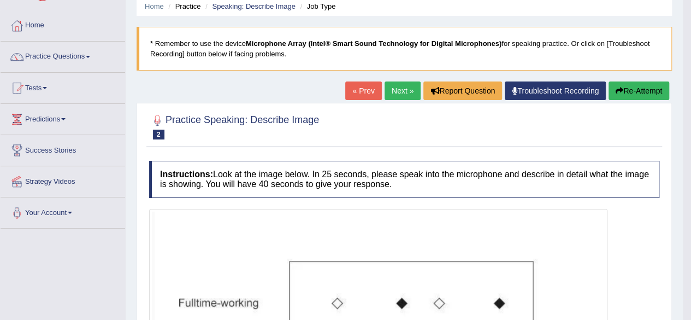
click at [633, 91] on button "Re-Attempt" at bounding box center [639, 90] width 61 height 19
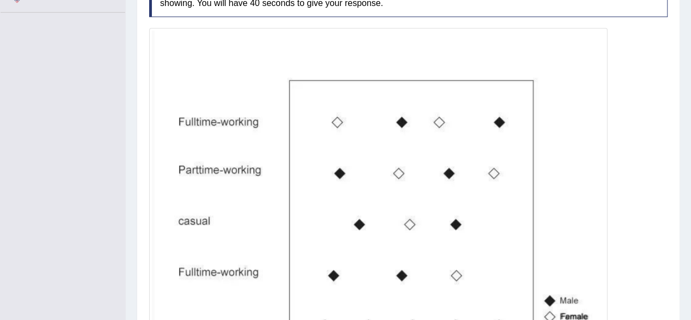
scroll to position [360, 0]
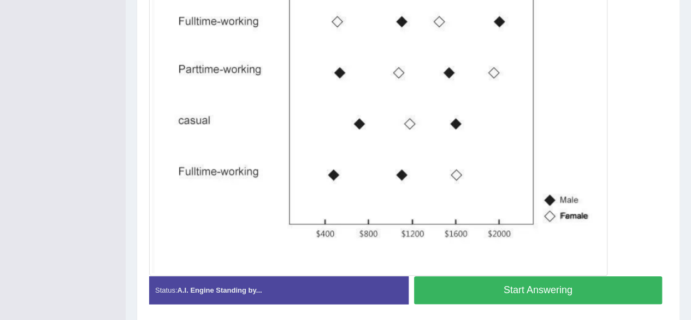
click at [532, 288] on button "Start Answering" at bounding box center [538, 290] width 249 height 28
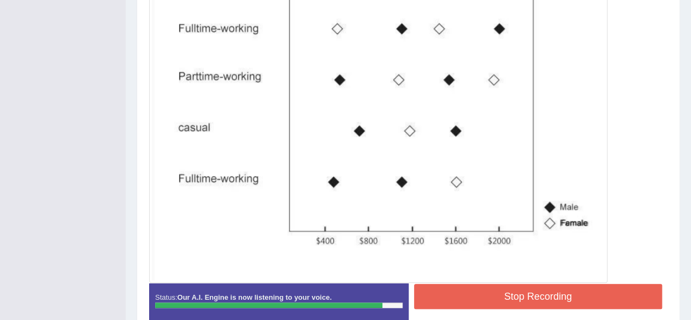
scroll to position [325, 0]
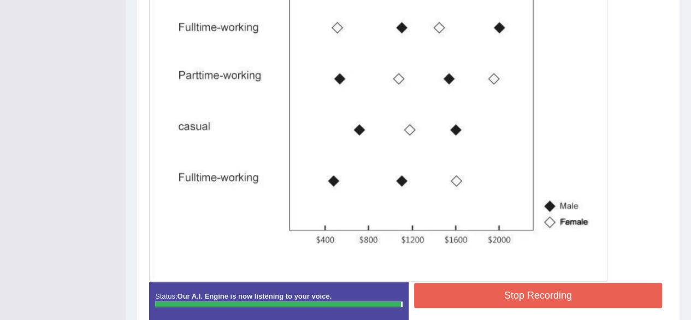
click at [510, 294] on button "Stop Recording" at bounding box center [538, 294] width 249 height 25
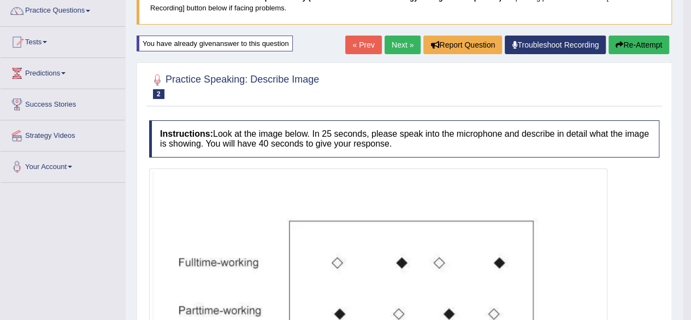
scroll to position [87, 0]
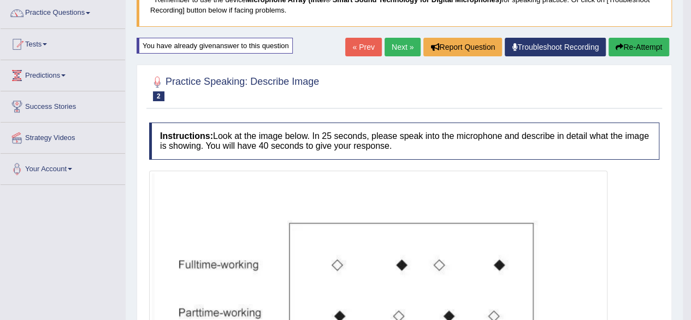
click at [405, 48] on link "Next »" at bounding box center [403, 47] width 36 height 19
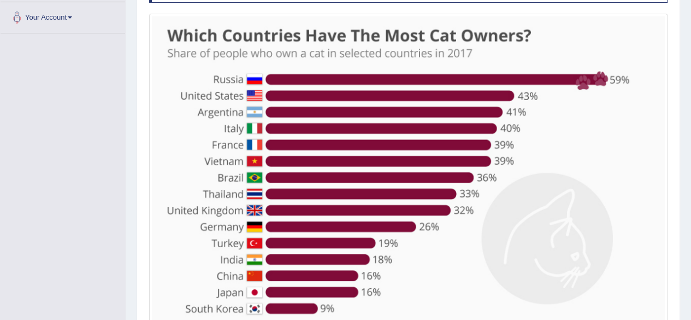
scroll to position [327, 0]
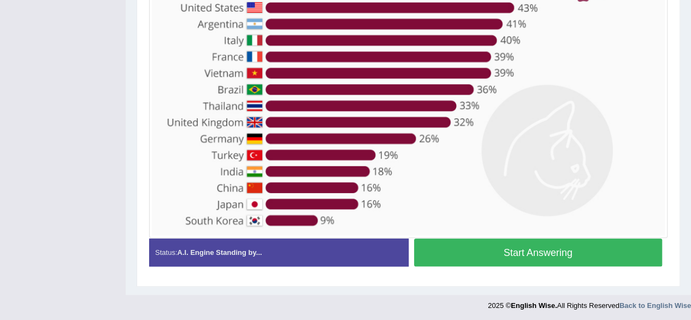
click at [468, 257] on button "Start Answering" at bounding box center [538, 252] width 249 height 28
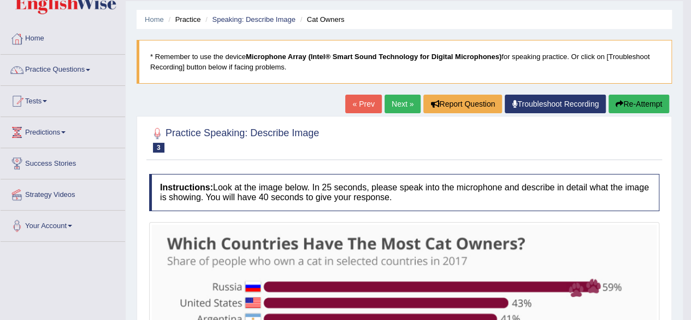
scroll to position [27, 0]
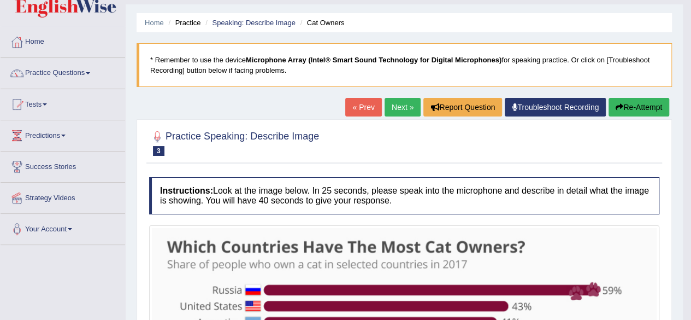
click at [396, 111] on link "Next »" at bounding box center [403, 107] width 36 height 19
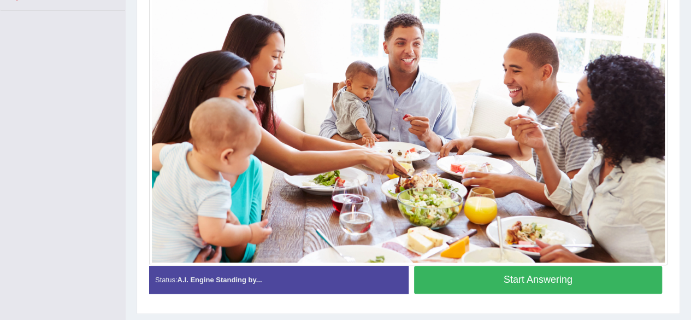
scroll to position [261, 0]
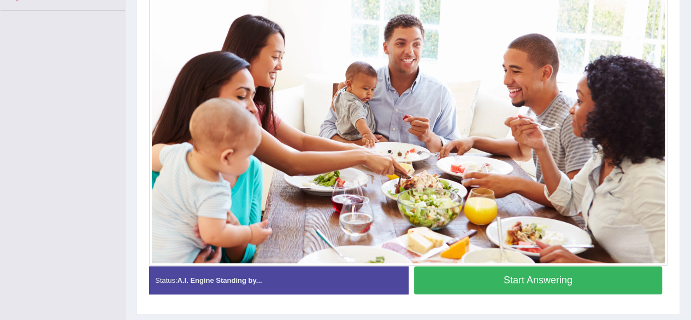
click at [475, 276] on button "Start Answering" at bounding box center [538, 280] width 249 height 28
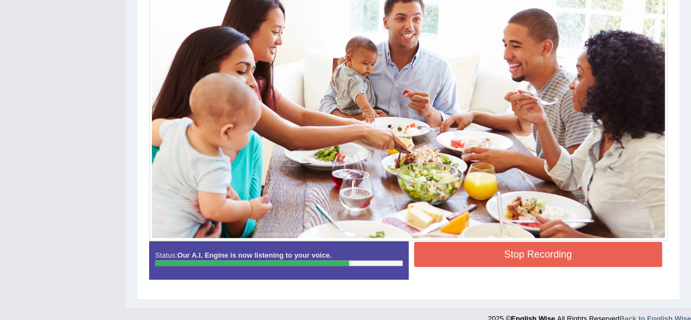
scroll to position [299, 0]
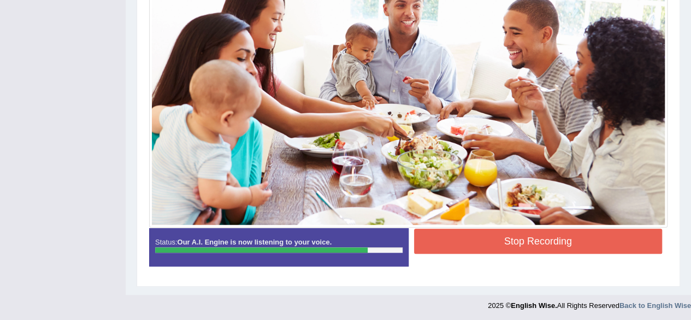
click at [530, 244] on button "Stop Recording" at bounding box center [538, 240] width 249 height 25
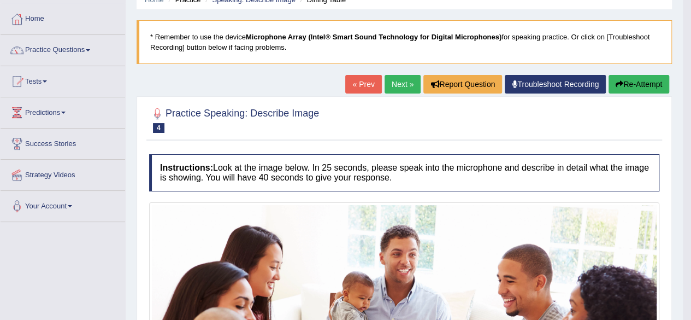
scroll to position [49, 0]
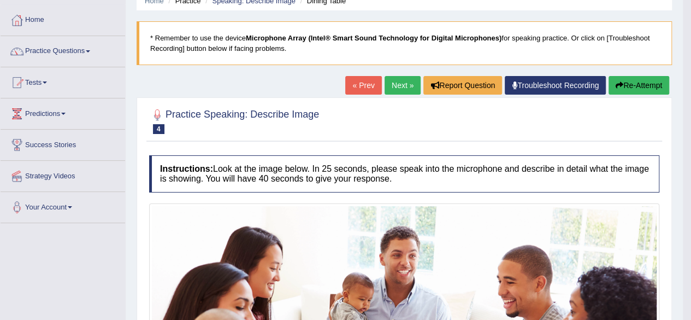
click at [407, 87] on link "Next »" at bounding box center [403, 85] width 36 height 19
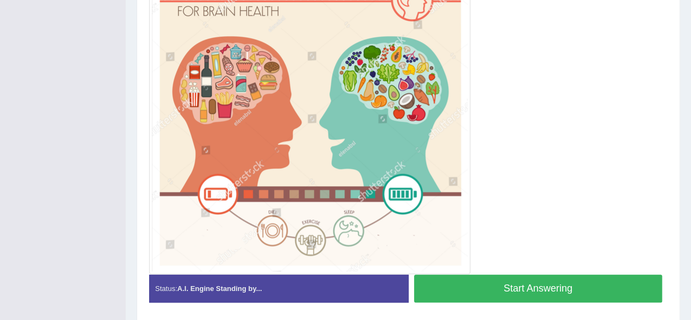
scroll to position [303, 0]
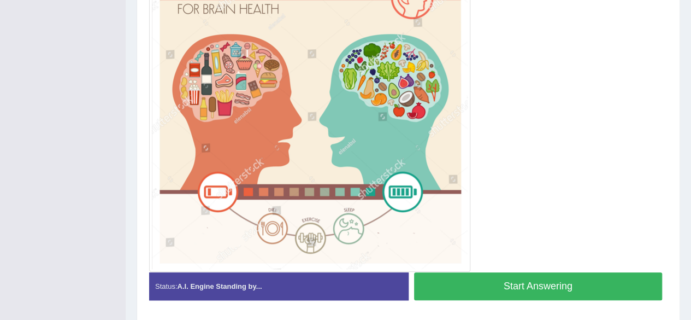
click at [506, 282] on button "Start Answering" at bounding box center [538, 286] width 249 height 28
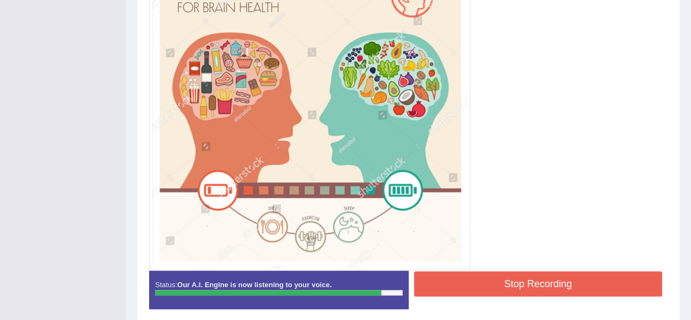
scroll to position [306, 0]
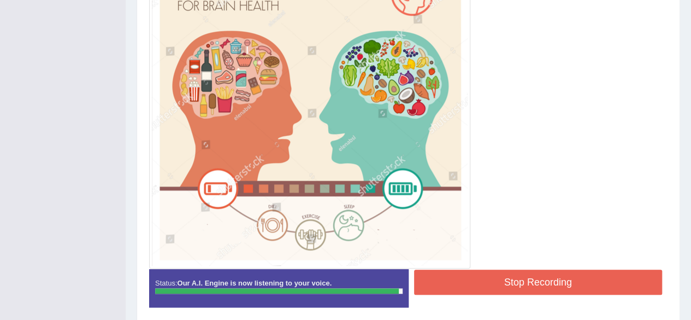
click at [500, 285] on button "Stop Recording" at bounding box center [538, 281] width 249 height 25
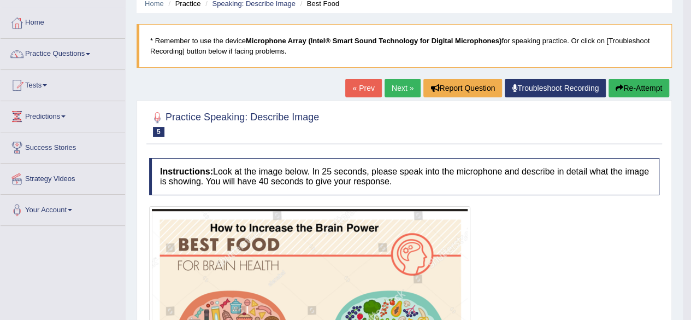
scroll to position [45, 0]
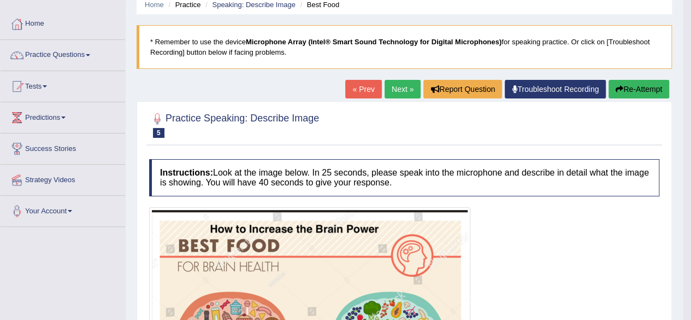
click at [388, 98] on div "« Prev Next » Report Question Troubleshoot Recording Re-Attempt" at bounding box center [508, 90] width 327 height 21
click at [402, 88] on link "Next »" at bounding box center [403, 89] width 36 height 19
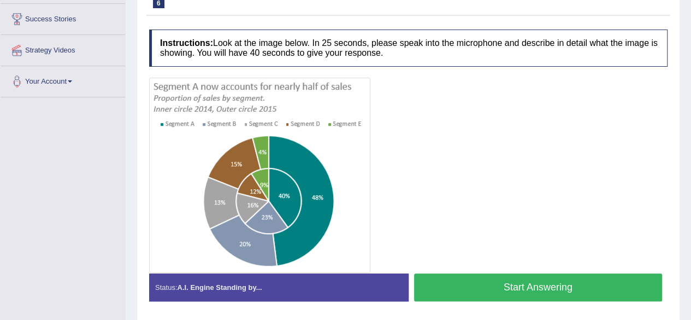
scroll to position [175, 0]
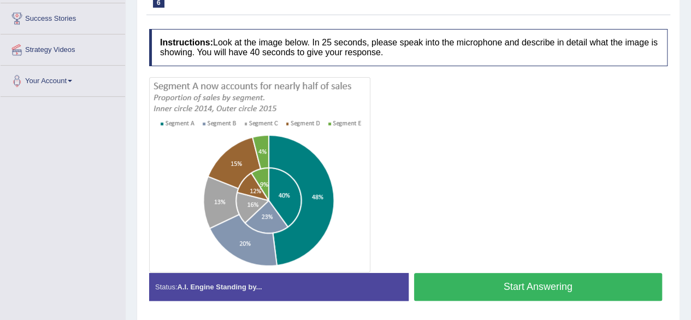
click at [468, 281] on button "Start Answering" at bounding box center [538, 287] width 249 height 28
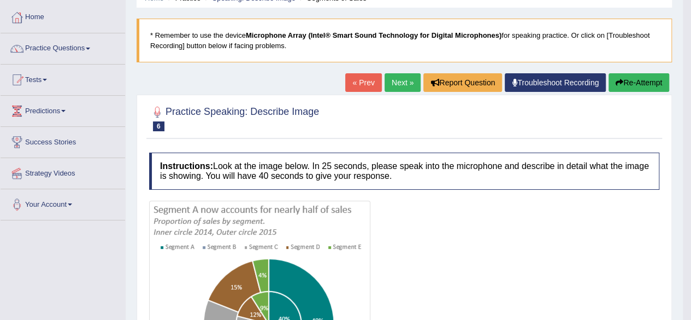
scroll to position [51, 0]
click at [67, 51] on link "Practice Questions" at bounding box center [63, 47] width 125 height 27
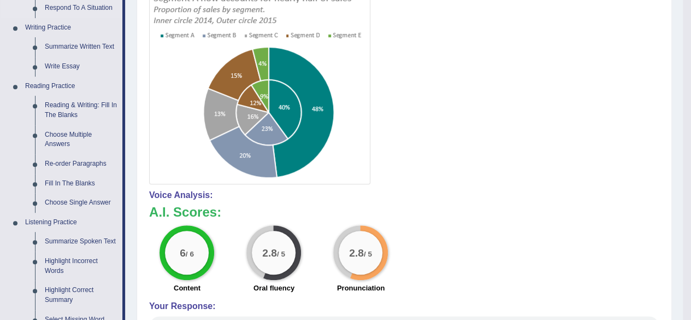
scroll to position [262, 0]
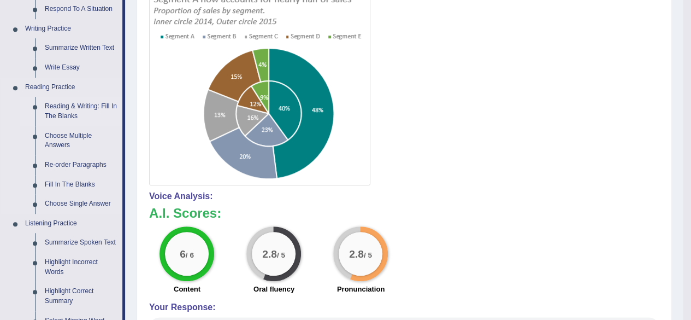
click at [66, 108] on link "Reading & Writing: Fill In The Blanks" at bounding box center [81, 111] width 83 height 29
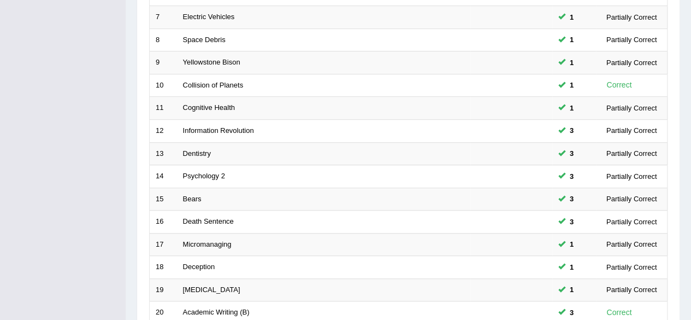
scroll to position [398, 0]
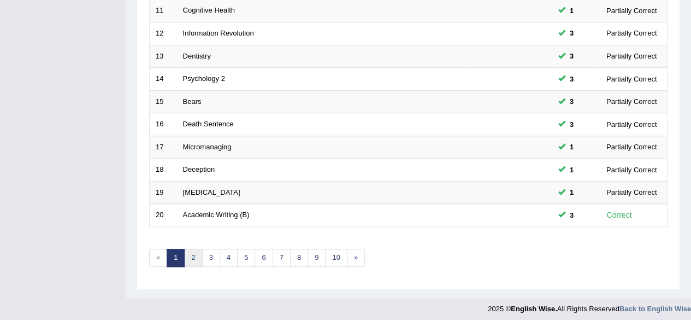
click at [192, 254] on link "2" at bounding box center [193, 258] width 18 height 18
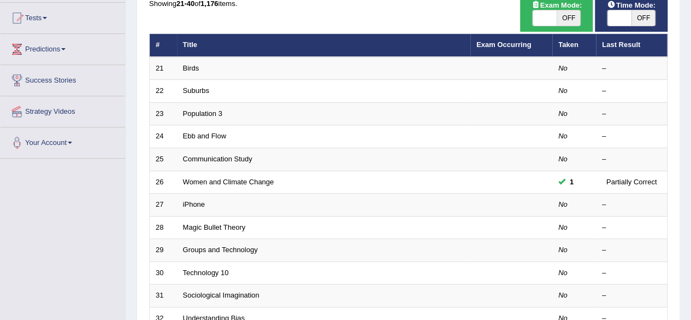
scroll to position [108, 0]
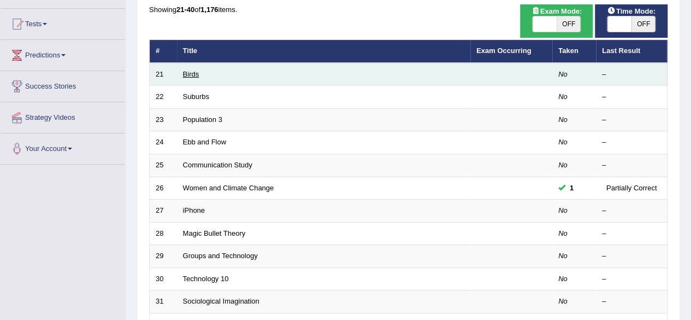
click at [190, 71] on link "Birds" at bounding box center [191, 74] width 16 height 8
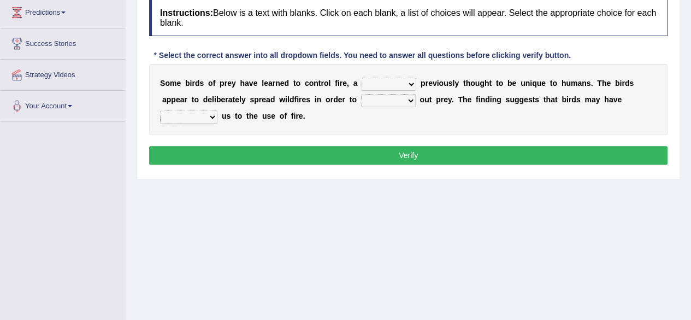
scroll to position [151, 0]
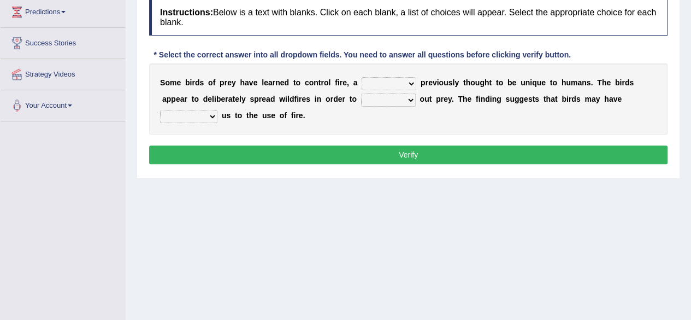
click at [410, 81] on select "question profile tale skill" at bounding box center [389, 83] width 55 height 13
select select "skill"
click at [362, 77] on select "question profile tale skill" at bounding box center [389, 83] width 55 height 13
click at [407, 99] on select "prevent limit span flush" at bounding box center [388, 99] width 55 height 13
select select "flush"
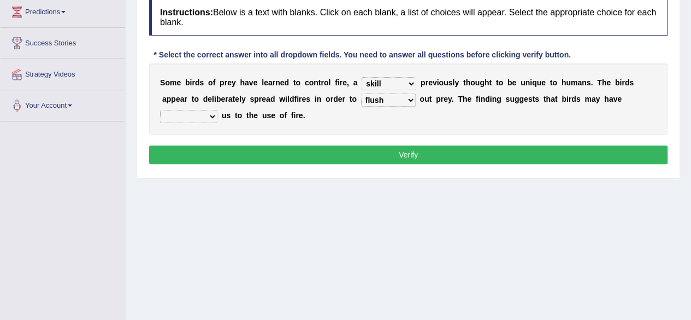
click at [361, 93] on select "prevent limit span flush" at bounding box center [388, 99] width 55 height 13
click at [209, 117] on select "prophesied beaten transmitted forced" at bounding box center [188, 116] width 57 height 13
select select "forced"
click at [160, 110] on select "prophesied beaten transmitted forced" at bounding box center [188, 116] width 57 height 13
click at [235, 151] on button "Verify" at bounding box center [408, 154] width 519 height 19
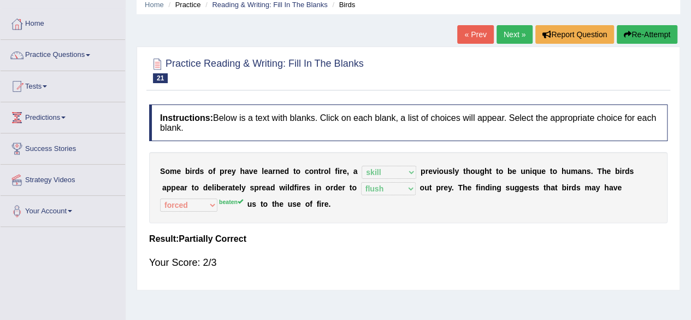
scroll to position [29, 0]
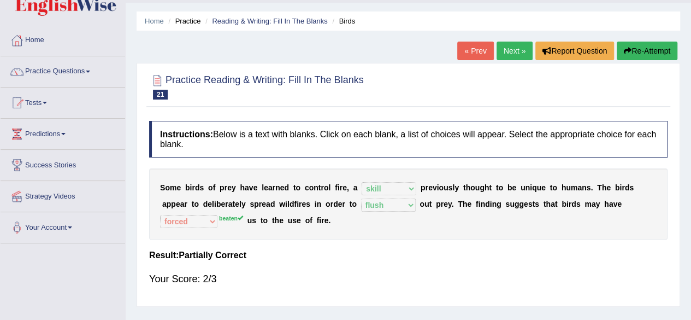
click at [504, 51] on link "Next »" at bounding box center [515, 51] width 36 height 19
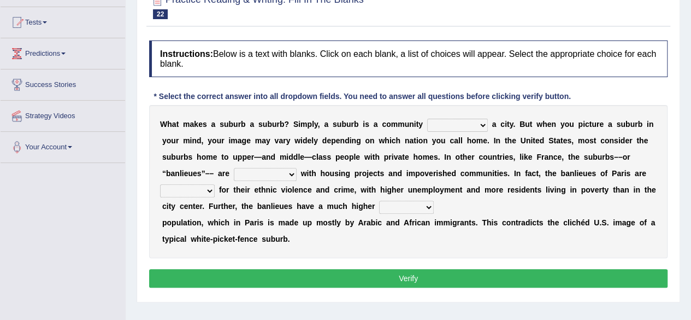
scroll to position [111, 0]
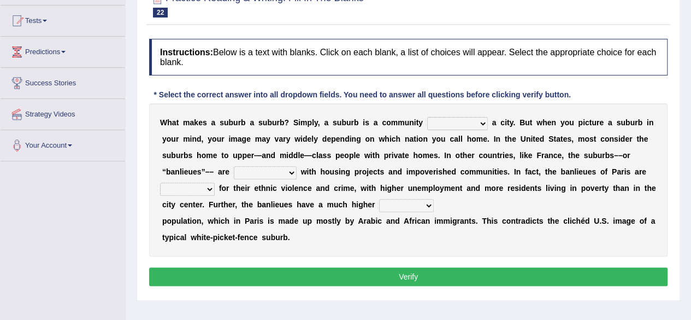
click at [447, 122] on select "lying locating situating surrounding" at bounding box center [457, 123] width 61 height 13
select select "surrounding"
click at [427, 117] on select "lying locating situating surrounding" at bounding box center [457, 123] width 61 height 13
click at [475, 122] on select "lying locating situating surrounding" at bounding box center [457, 123] width 61 height 13
click at [561, 126] on div "W h a t m a k e s a s u b u r b a s u b u r b ? S i m p l y , a s u b u r b i s…" at bounding box center [408, 179] width 519 height 153
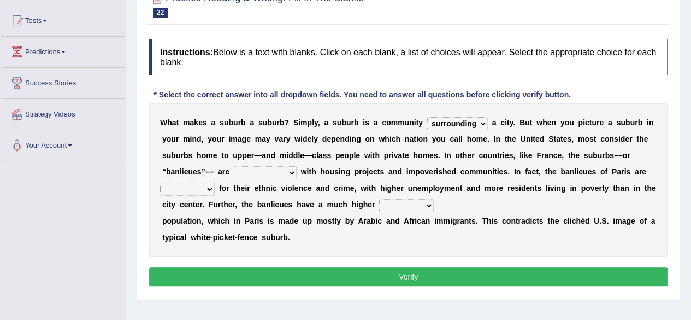
click at [293, 174] on select "antonymous antibiotic synonymous synthetic" at bounding box center [265, 172] width 63 height 13
select select "synonymous"
click at [234, 166] on select "antonymous antibiotic synonymous synthetic" at bounding box center [265, 172] width 63 height 13
click at [208, 187] on select "clamorous sensitive famous notorious" at bounding box center [187, 188] width 55 height 13
select select "famous"
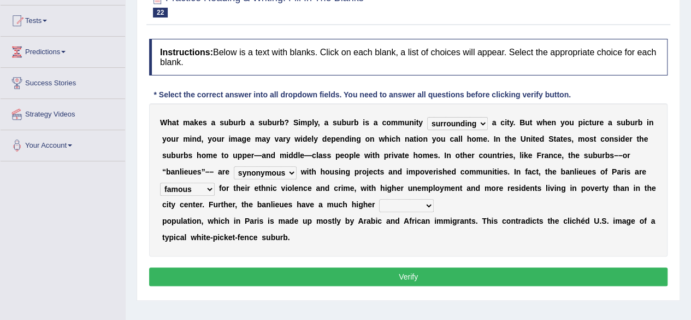
click at [160, 182] on select "clamorous sensitive famous notorious" at bounding box center [187, 188] width 55 height 13
click at [410, 202] on select "local young immigrant senior" at bounding box center [406, 205] width 55 height 13
click at [456, 264] on div "Instructions: Below is a text with blanks. Click on each blank, a list of choic…" at bounding box center [408, 163] width 524 height 261
click at [427, 204] on select "local young immigrant senior" at bounding box center [406, 205] width 55 height 13
select select "immigrant"
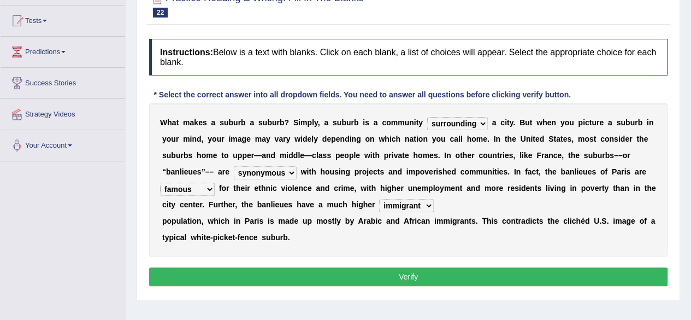
click at [379, 199] on select "local young immigrant senior" at bounding box center [406, 205] width 55 height 13
click at [355, 273] on button "Verify" at bounding box center [408, 276] width 519 height 19
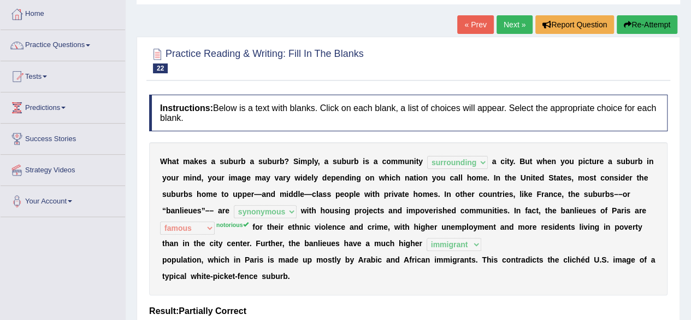
scroll to position [0, 0]
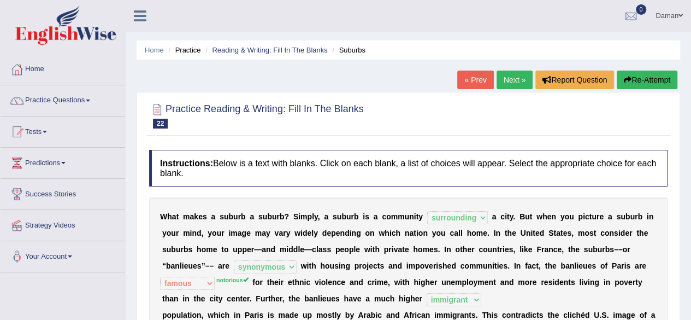
click at [508, 83] on link "Next »" at bounding box center [515, 79] width 36 height 19
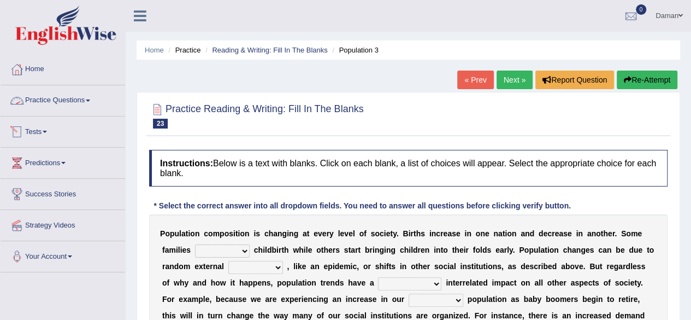
click at [76, 102] on link "Practice Questions" at bounding box center [63, 98] width 125 height 27
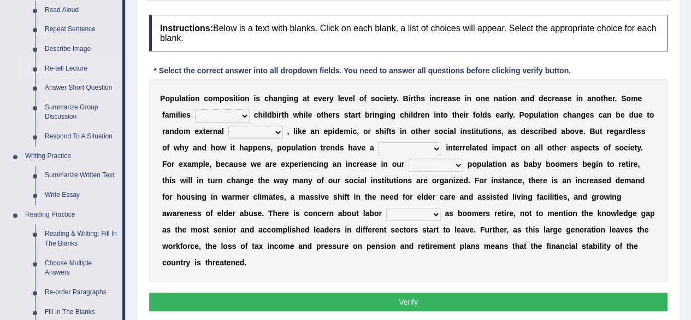
scroll to position [136, 0]
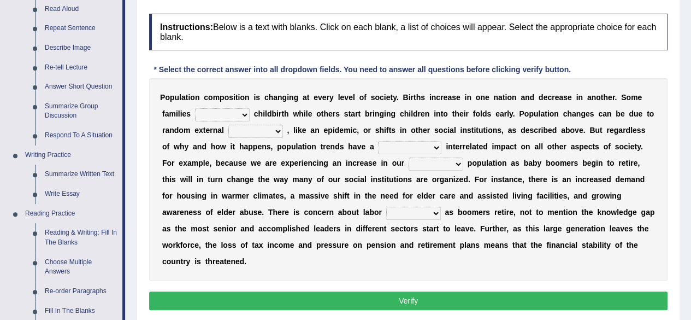
click at [238, 111] on select "demand default deliver delay" at bounding box center [222, 114] width 55 height 13
select select "delay"
click at [195, 108] on select "demand default deliver delay" at bounding box center [222, 114] width 55 height 13
click at [270, 133] on select "variations fortune formation forces" at bounding box center [255, 131] width 55 height 13
click at [228, 125] on select "variations fortune formation forces" at bounding box center [255, 131] width 55 height 13
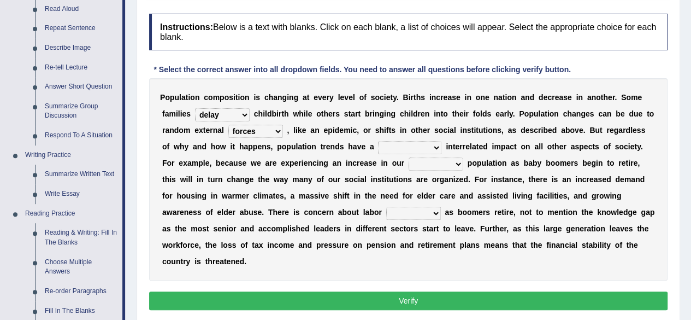
click at [274, 128] on select "variations fortune formation forces" at bounding box center [255, 131] width 55 height 13
select select "variations"
click at [228, 125] on select "variations fortune formation forces" at bounding box center [255, 131] width 55 height 13
click at [420, 145] on select "tremendous tenuous tremulous spontaneous" at bounding box center [409, 147] width 63 height 13
click at [458, 169] on div "P o p u l a t i o n c o m p o s i t i o n i s c h a n g i n g a t e v e r y l e…" at bounding box center [408, 179] width 519 height 202
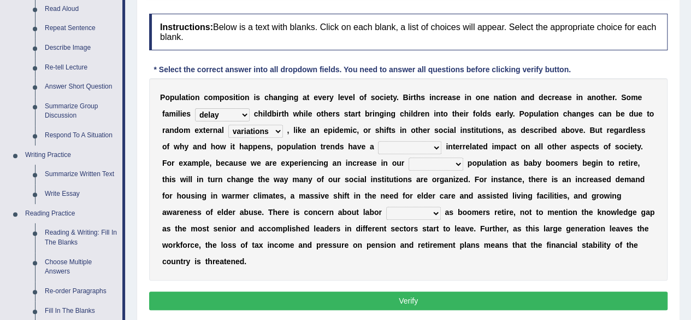
click at [438, 164] on select "tertiary senior junior primary" at bounding box center [436, 163] width 55 height 13
select select "junior"
click at [409, 157] on select "tertiary senior junior primary" at bounding box center [436, 163] width 55 height 13
click at [386, 214] on select "shortcuts shortfalls shortages shorthand" at bounding box center [413, 213] width 55 height 13
select select "shortages"
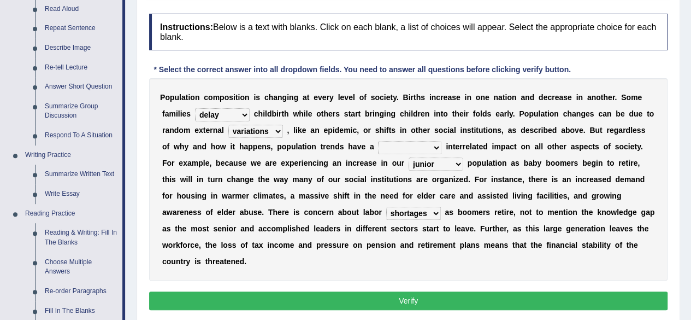
click at [386, 207] on select "shortcuts shortfalls shortages shorthand" at bounding box center [413, 213] width 55 height 13
click at [431, 167] on select "tertiary senior junior primary" at bounding box center [436, 163] width 55 height 13
select select "senior"
click at [409, 157] on select "tertiary senior junior primary" at bounding box center [436, 163] width 55 height 13
click at [421, 146] on select "tremendous tenuous tremulous spontaneous" at bounding box center [409, 147] width 63 height 13
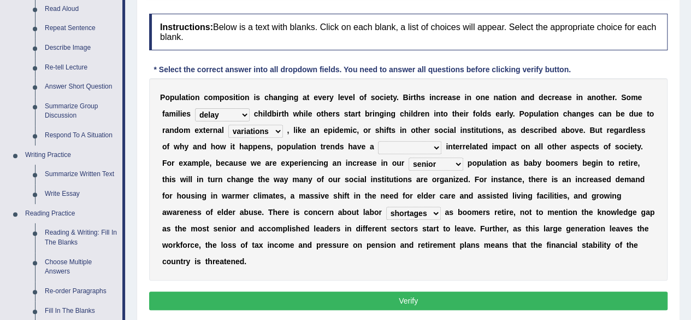
select select "tremulous"
click at [378, 141] on select "tremendous tenuous tremulous spontaneous" at bounding box center [409, 147] width 63 height 13
click at [394, 298] on button "Verify" at bounding box center [408, 300] width 519 height 19
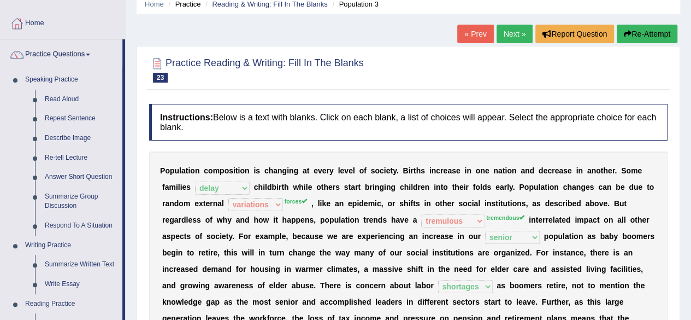
scroll to position [0, 0]
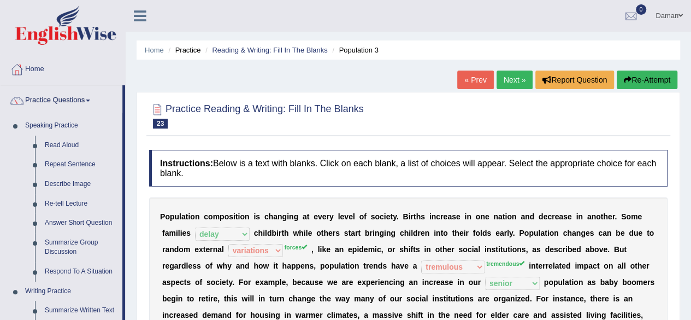
click at [513, 77] on link "Next »" at bounding box center [515, 79] width 36 height 19
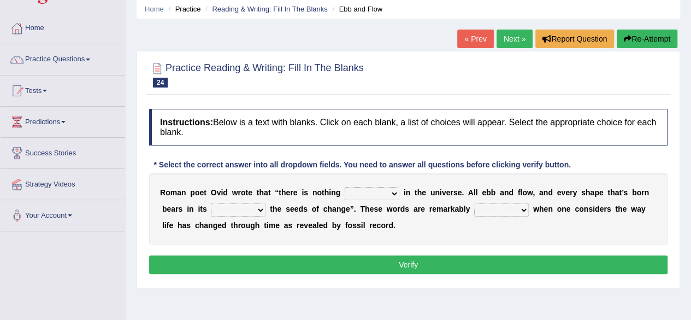
scroll to position [43, 0]
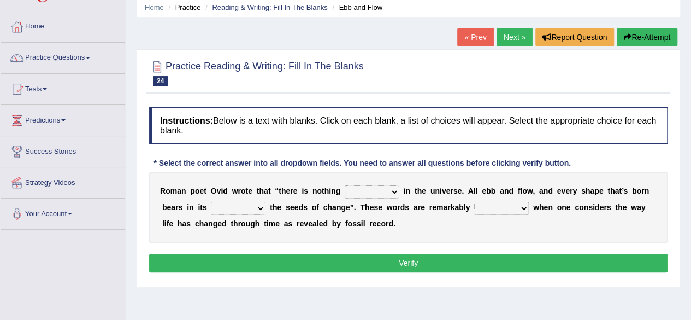
click at [388, 192] on select "orthodox volatile constant cheap" at bounding box center [372, 191] width 55 height 13
click at [597, 195] on div "R o m a n p o e t O v i d w r o t e t h a t “ t h e r e i s n o t h i n g ortho…" at bounding box center [408, 207] width 519 height 71
click at [255, 207] on select "heart limb womb brain" at bounding box center [238, 208] width 55 height 13
click at [485, 206] on select "prevalent detached relevant dominant" at bounding box center [501, 208] width 55 height 13
select select "detached"
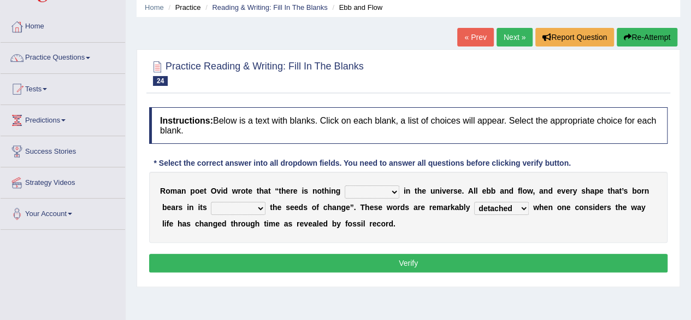
click at [474, 202] on select "prevalent detached relevant dominant" at bounding box center [501, 208] width 55 height 13
click at [259, 204] on select "heart limb womb brain" at bounding box center [238, 208] width 55 height 13
click at [211, 202] on select "heart limb womb brain" at bounding box center [238, 208] width 55 height 13
click at [261, 208] on select "heart limb womb brain" at bounding box center [238, 208] width 55 height 13
click at [211, 202] on select "heart limb womb brain" at bounding box center [238, 208] width 55 height 13
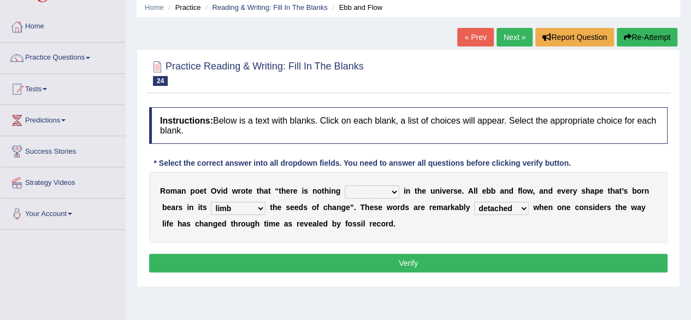
click at [259, 209] on select "heart limb womb brain" at bounding box center [238, 208] width 55 height 13
select select "womb"
click at [211, 202] on select "heart limb womb brain" at bounding box center [238, 208] width 55 height 13
click at [393, 194] on select "orthodox volatile constant cheap" at bounding box center [372, 191] width 55 height 13
select select "orthodox"
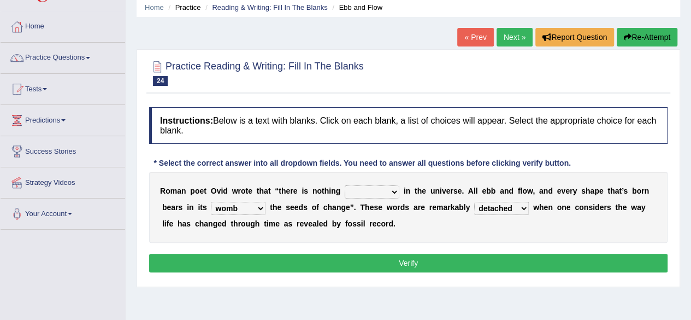
click at [345, 185] on select "orthodox volatile constant cheap" at bounding box center [372, 191] width 55 height 13
click at [389, 262] on button "Verify" at bounding box center [408, 263] width 519 height 19
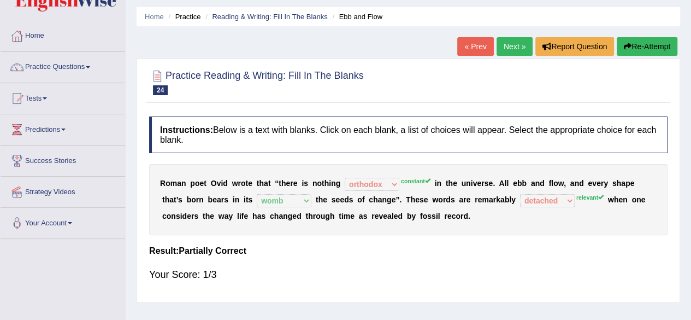
scroll to position [0, 0]
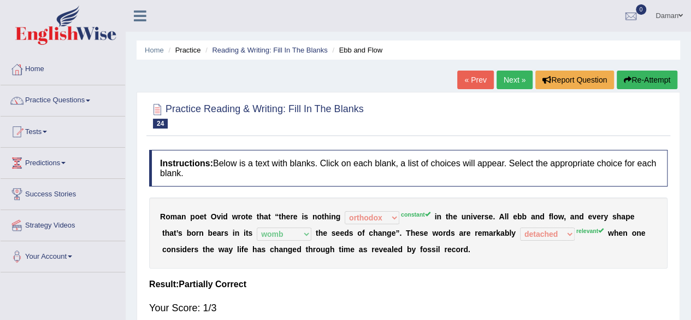
click at [509, 78] on link "Next »" at bounding box center [515, 79] width 36 height 19
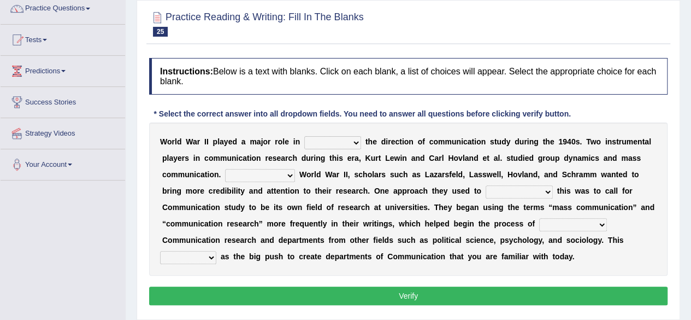
scroll to position [94, 0]
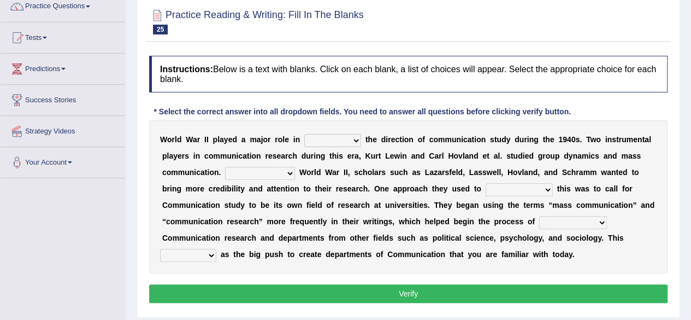
click at [352, 140] on select "shaping sharpening shunning shivering" at bounding box center [332, 140] width 57 height 13
select select "shaping"
click at [304, 134] on select "shaping sharpening shunning shivering" at bounding box center [332, 140] width 57 height 13
click at [354, 137] on select "shaping sharpening shunning shivering" at bounding box center [332, 140] width 57 height 13
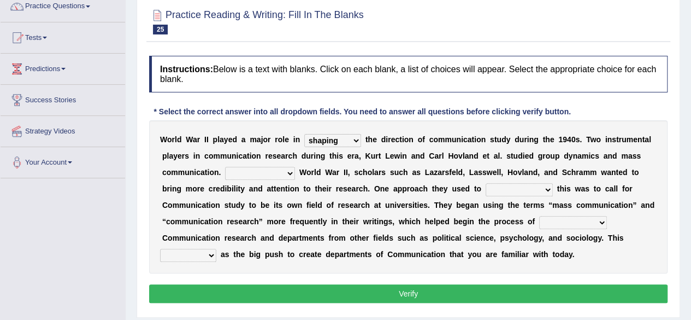
click at [284, 175] on select "Being followed To be followed Following Followed" at bounding box center [260, 173] width 70 height 13
select select "Following"
click at [225, 167] on select "Being followed To be followed Following Followed" at bounding box center [260, 173] width 70 height 13
click at [535, 189] on select "accompany accomplish acknowledge accommodate" at bounding box center [519, 189] width 67 height 13
select select "acknowledge"
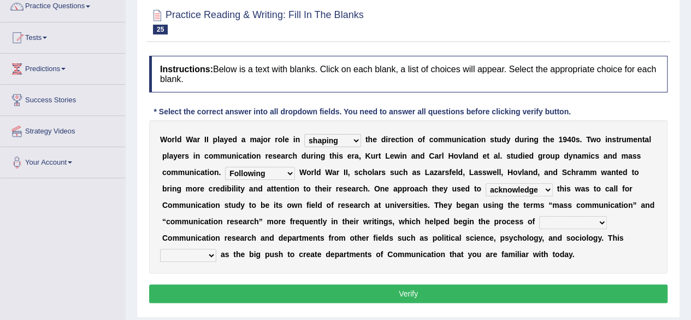
click at [486, 183] on select "accompany accomplish acknowledge accommodate" at bounding box center [519, 189] width 67 height 13
click at [567, 223] on select "discharging distinguishing disputing displaying" at bounding box center [573, 222] width 68 height 13
select select "displaying"
click at [539, 216] on select "discharging distinguishing disputing displaying" at bounding box center [573, 222] width 68 height 13
click at [210, 256] on select "served considered regarded provided" at bounding box center [188, 255] width 56 height 13
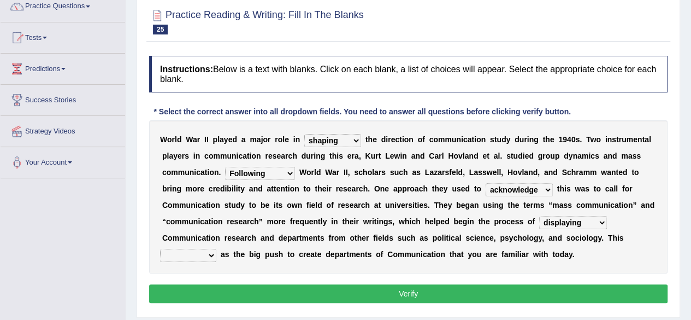
select select "considered"
click at [160, 249] on select "served considered regarded provided" at bounding box center [188, 255] width 56 height 13
click at [315, 290] on button "Verify" at bounding box center [408, 293] width 519 height 19
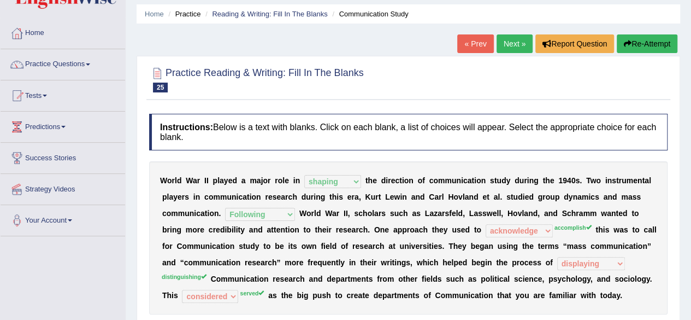
scroll to position [0, 0]
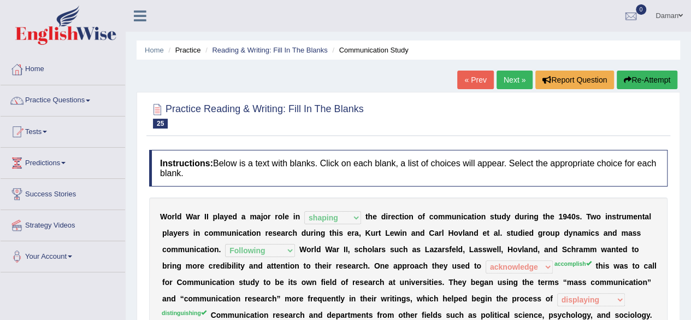
click at [504, 83] on link "Next »" at bounding box center [515, 79] width 36 height 19
click at [515, 80] on link "Next »" at bounding box center [515, 79] width 36 height 19
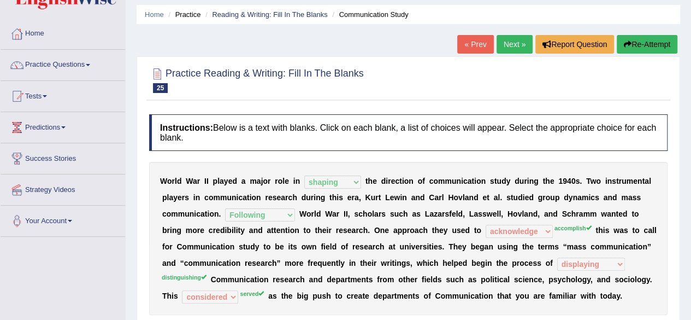
scroll to position [40, 0]
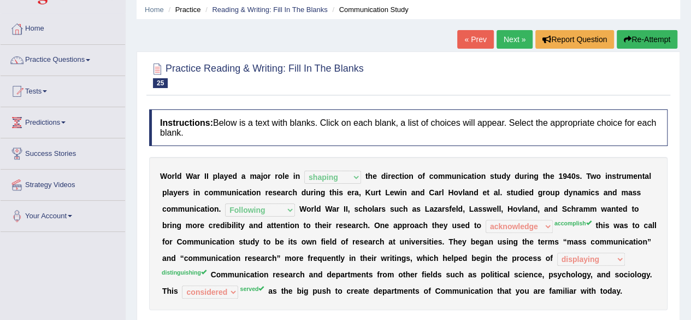
click at [510, 39] on link "Next »" at bounding box center [515, 39] width 36 height 19
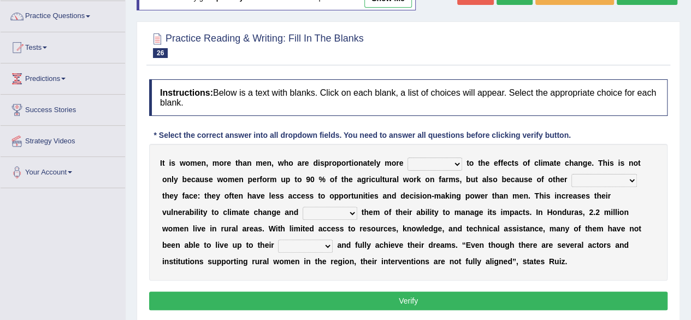
scroll to position [95, 0]
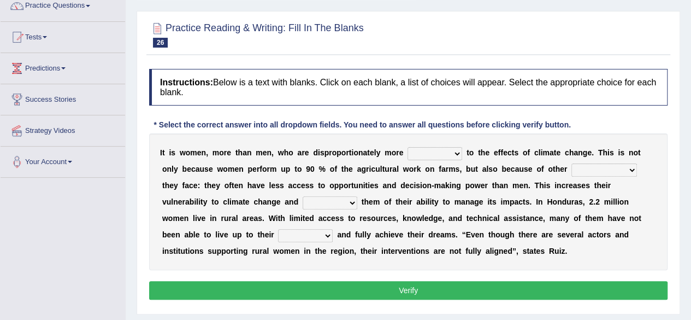
click at [450, 153] on select "defensive beatable vulnerable defective" at bounding box center [435, 153] width 55 height 13
select select "vulnerable"
click at [408, 147] on select "defensive beatable vulnerable defective" at bounding box center [435, 153] width 55 height 13
click at [581, 167] on select "chances challenges awkwardness changes" at bounding box center [605, 169] width 66 height 13
select select "challenges"
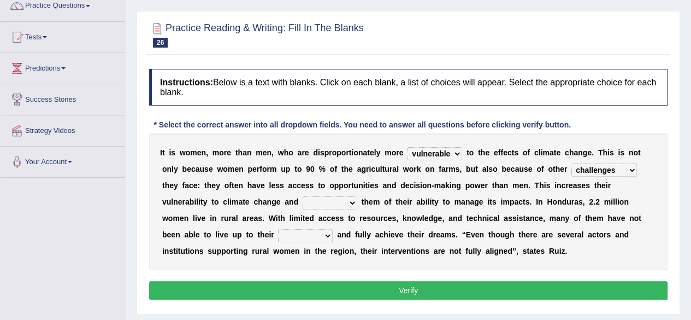
click at [572, 163] on select "chances challenges awkwardness changes" at bounding box center [605, 169] width 66 height 13
click at [303, 204] on select "deprives caprices deposits thrives" at bounding box center [330, 202] width 55 height 13
select select "caprices"
click at [303, 196] on select "deprives caprices deposits thrives" at bounding box center [330, 202] width 55 height 13
click at [278, 234] on select "endurance patience capacities publicity" at bounding box center [305, 235] width 55 height 13
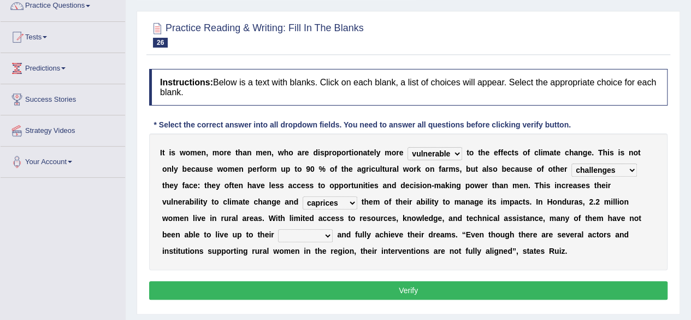
select select "capacities"
click at [278, 229] on select "endurance patience capacities publicity" at bounding box center [305, 235] width 55 height 13
click at [408, 292] on button "Verify" at bounding box center [408, 290] width 519 height 19
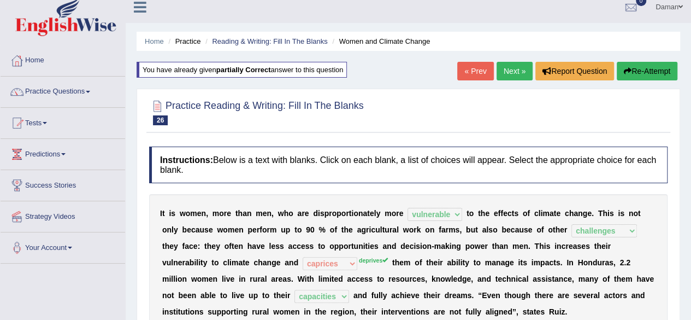
scroll to position [0, 0]
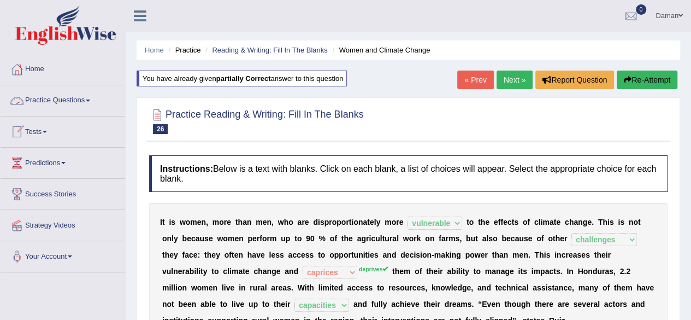
click at [69, 98] on link "Practice Questions" at bounding box center [63, 98] width 125 height 27
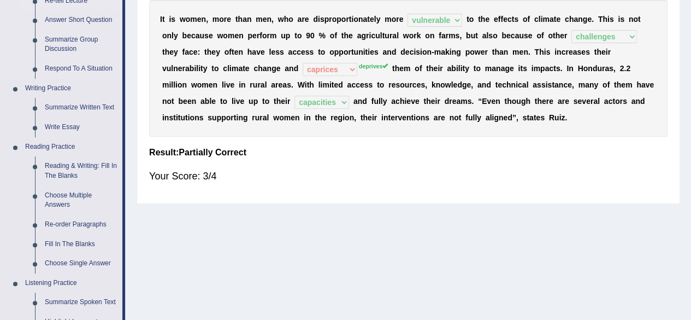
scroll to position [211, 0]
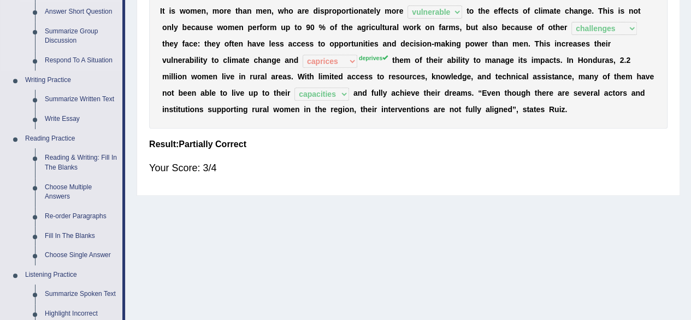
click at [65, 193] on link "Choose Multiple Answers" at bounding box center [81, 192] width 83 height 29
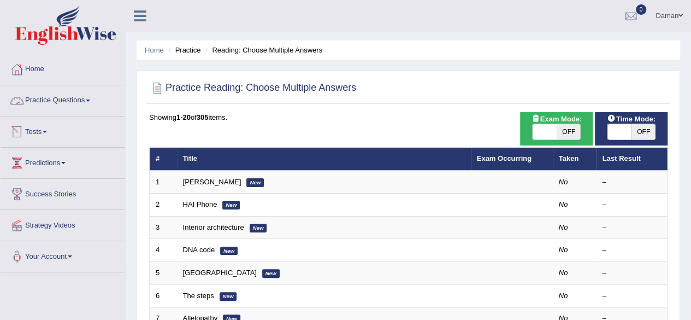
click at [48, 99] on link "Practice Questions" at bounding box center [63, 98] width 125 height 27
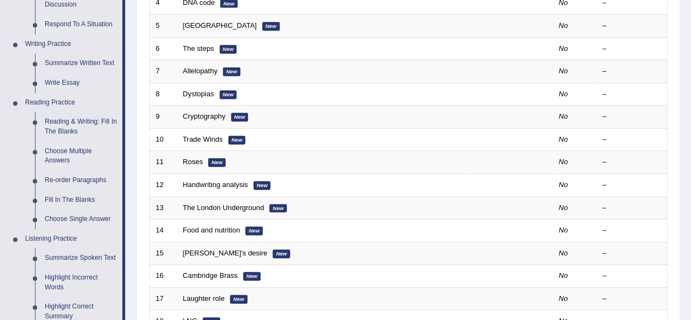
scroll to position [250, 0]
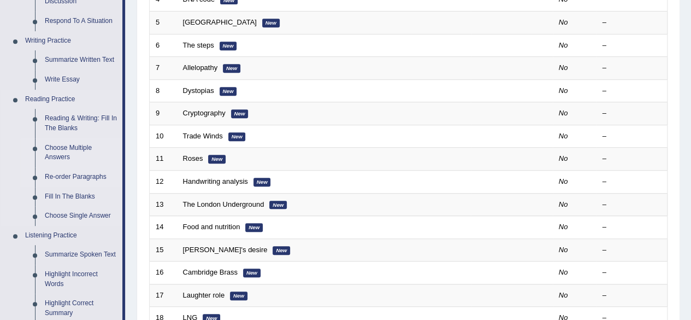
click at [68, 175] on link "Re-order Paragraphs" at bounding box center [81, 177] width 83 height 20
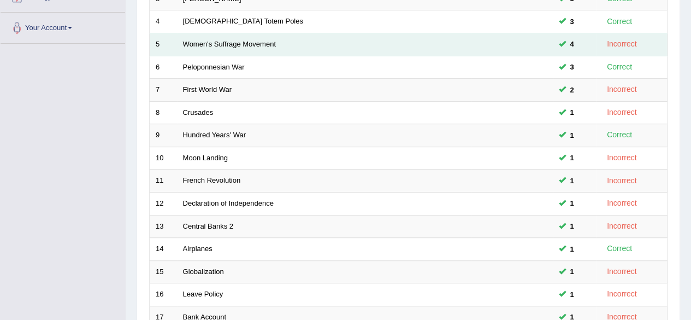
scroll to position [398, 0]
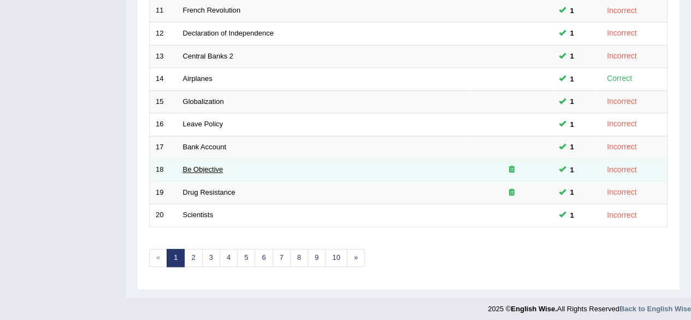
click at [215, 166] on link "Be Objective" at bounding box center [203, 169] width 40 height 8
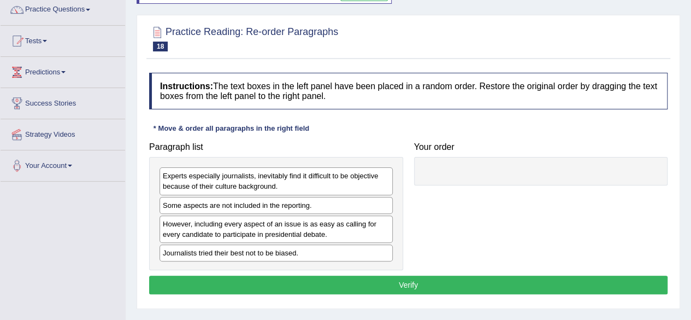
scroll to position [95, 0]
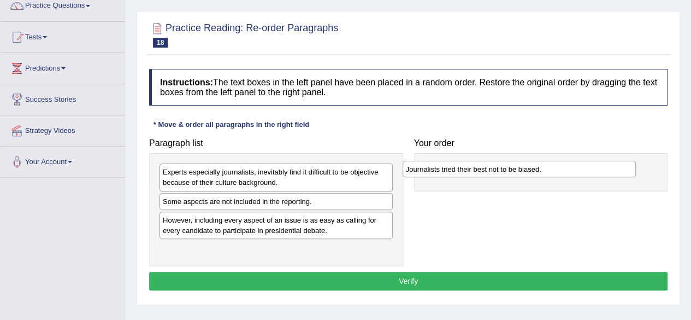
drag, startPoint x: 302, startPoint y: 250, endPoint x: 545, endPoint y: 171, distance: 255.7
click at [545, 171] on div "Journalists tried their best not to be biased." at bounding box center [519, 169] width 233 height 16
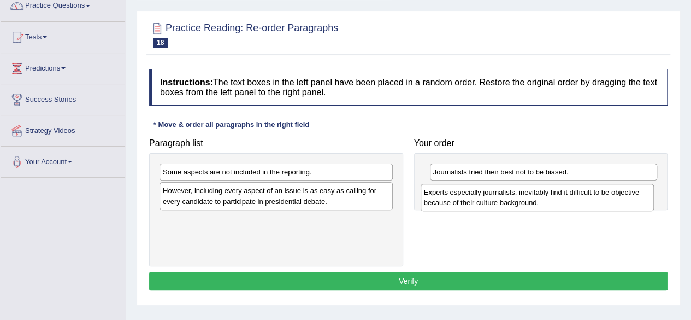
drag, startPoint x: 301, startPoint y: 179, endPoint x: 578, endPoint y: 196, distance: 277.6
click at [578, 196] on div "Experts especially journalists, inevitably find it difficult to be objective be…" at bounding box center [537, 197] width 233 height 27
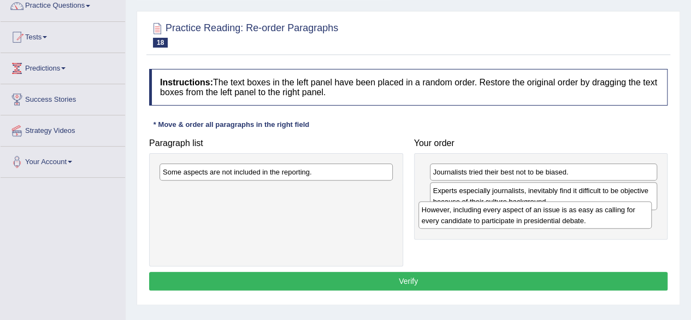
drag, startPoint x: 276, startPoint y: 200, endPoint x: 535, endPoint y: 219, distance: 260.2
click at [535, 219] on div "However, including every aspect of an issue is as easy as calling for every can…" at bounding box center [535, 214] width 233 height 27
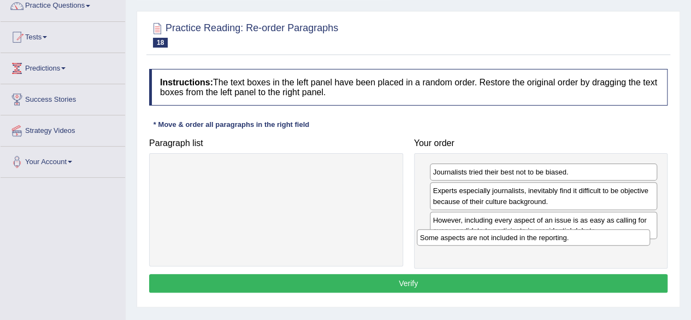
drag, startPoint x: 316, startPoint y: 174, endPoint x: 574, endPoint y: 240, distance: 265.6
click at [574, 240] on div "Some aspects are not included in the reporting." at bounding box center [533, 237] width 233 height 16
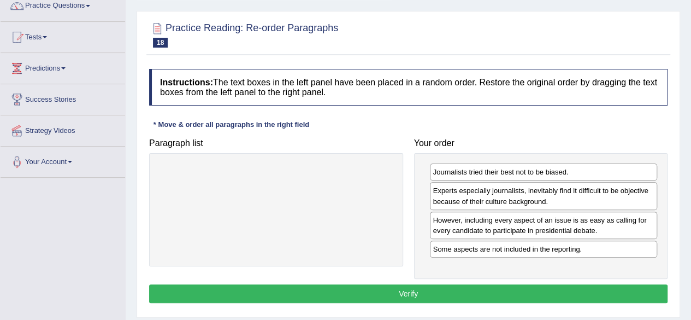
click at [476, 293] on button "Verify" at bounding box center [408, 293] width 519 height 19
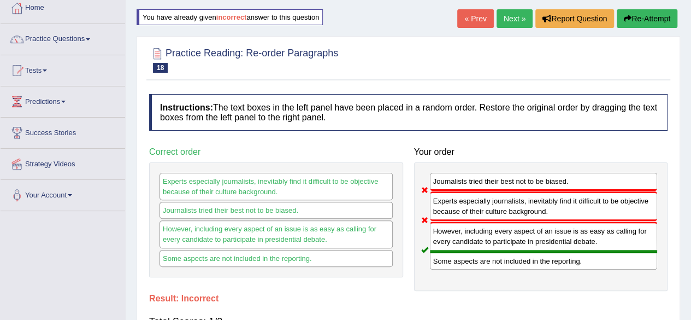
scroll to position [50, 0]
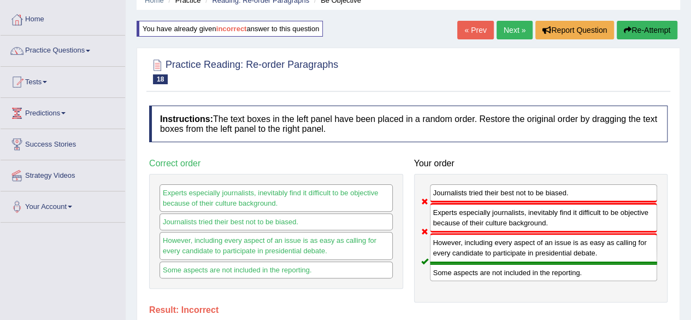
click at [645, 31] on button "Re-Attempt" at bounding box center [647, 30] width 61 height 19
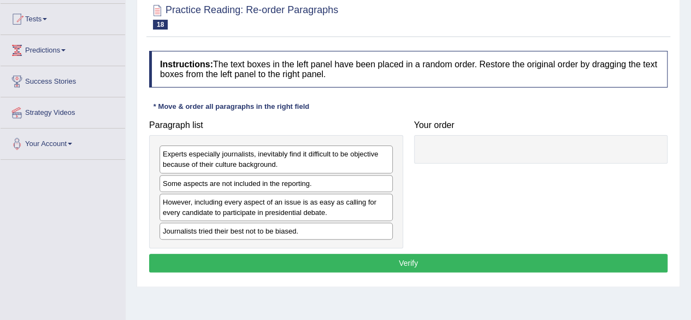
scroll to position [114, 0]
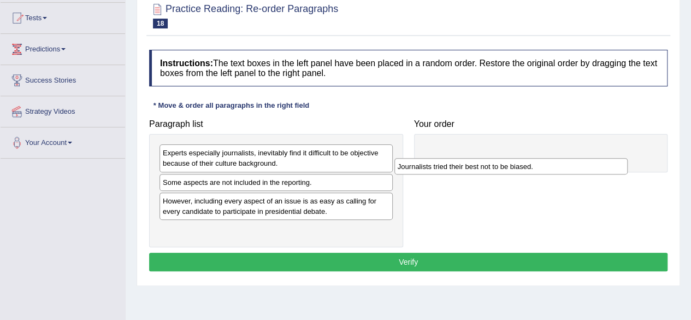
drag, startPoint x: 252, startPoint y: 232, endPoint x: 488, endPoint y: 191, distance: 239.5
click at [488, 174] on div "Journalists tried their best not to be biased." at bounding box center [510, 166] width 233 height 16
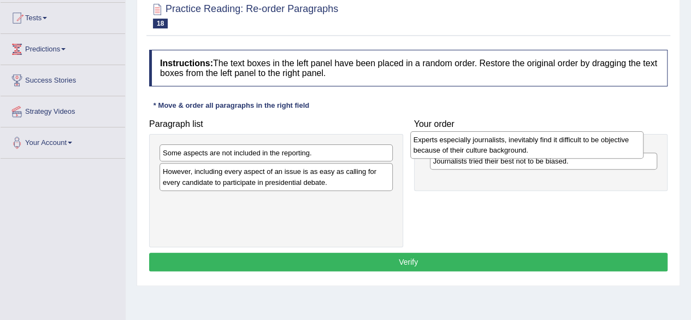
drag, startPoint x: 311, startPoint y: 163, endPoint x: 562, endPoint y: 150, distance: 251.2
click at [562, 150] on div "Experts especially journalists, inevitably find it difficult to be objective be…" at bounding box center [526, 144] width 233 height 27
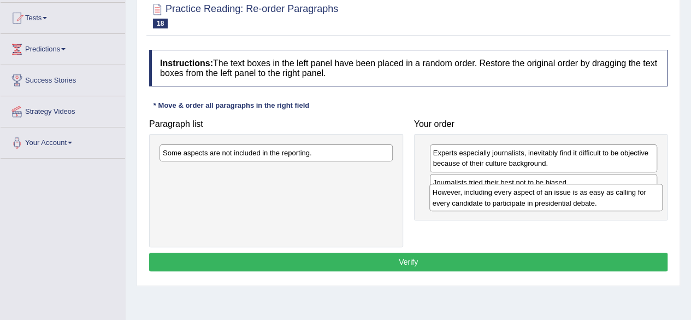
drag, startPoint x: 304, startPoint y: 175, endPoint x: 574, endPoint y: 195, distance: 270.6
click at [574, 195] on div "However, including every aspect of an issue is as easy as calling for every can…" at bounding box center [545, 197] width 233 height 27
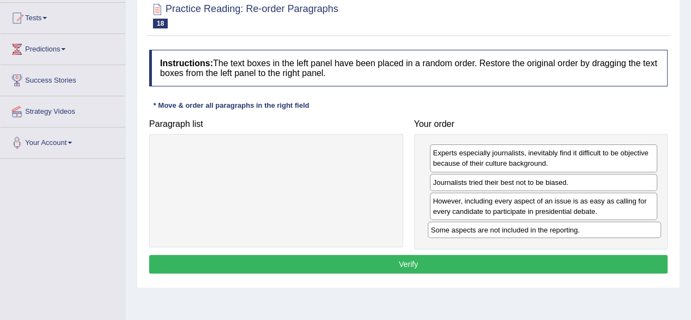
drag, startPoint x: 288, startPoint y: 152, endPoint x: 557, endPoint y: 229, distance: 279.6
click at [557, 229] on div "Some aspects are not included in the reporting." at bounding box center [544, 229] width 233 height 16
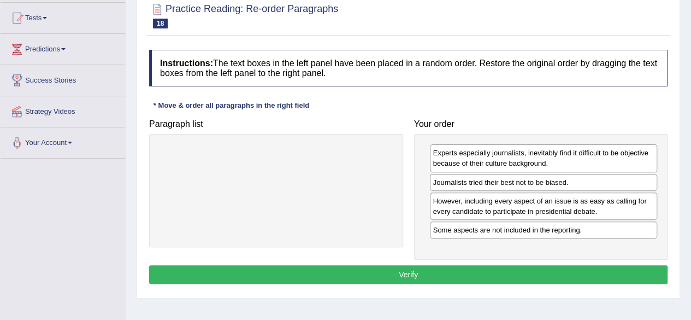
click at [475, 269] on button "Verify" at bounding box center [408, 274] width 519 height 19
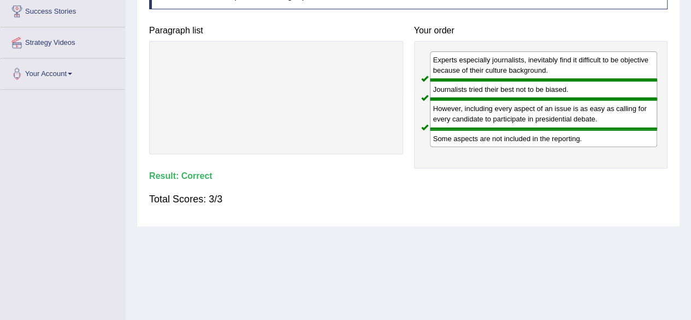
scroll to position [0, 0]
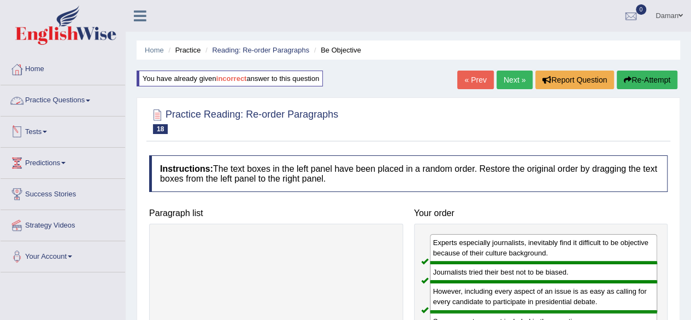
click at [61, 103] on link "Practice Questions" at bounding box center [63, 98] width 125 height 27
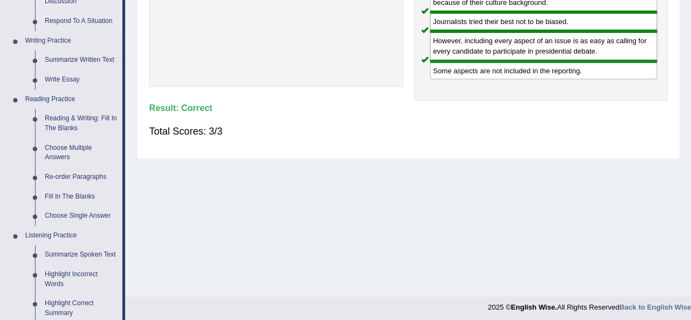
scroll to position [251, 0]
click at [80, 174] on link "Re-order Paragraphs" at bounding box center [81, 177] width 83 height 20
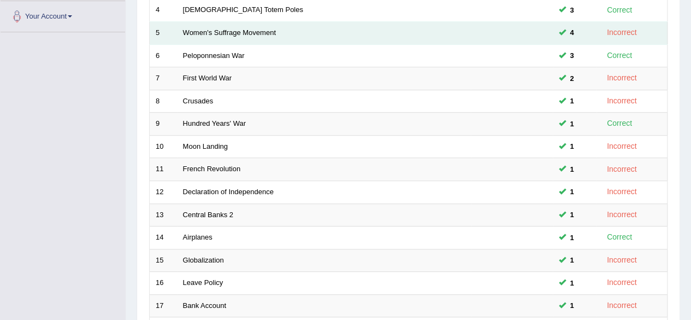
scroll to position [398, 0]
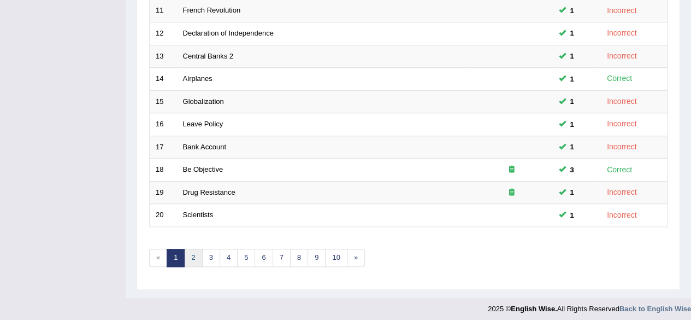
click at [193, 254] on link "2" at bounding box center [193, 258] width 18 height 18
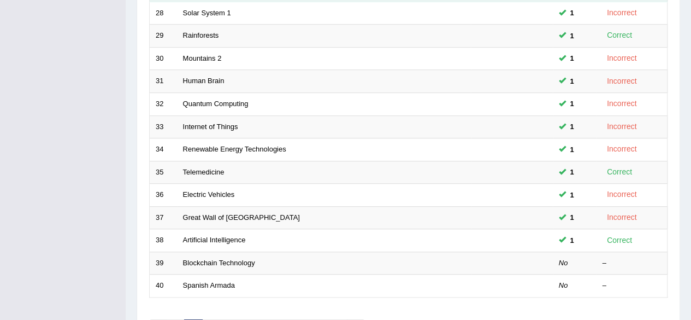
scroll to position [398, 0]
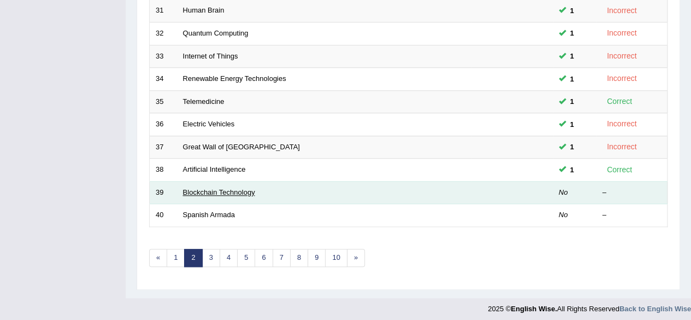
click at [237, 190] on link "Blockchain Technology" at bounding box center [219, 192] width 72 height 8
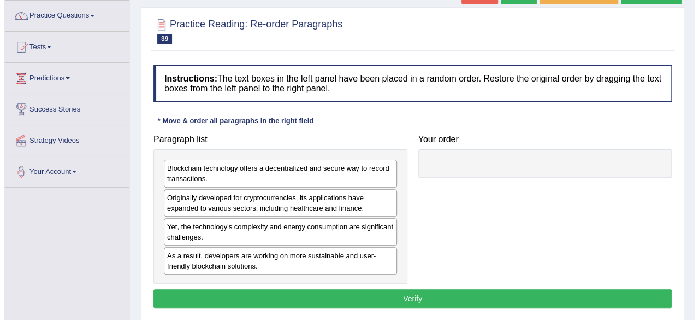
scroll to position [85, 0]
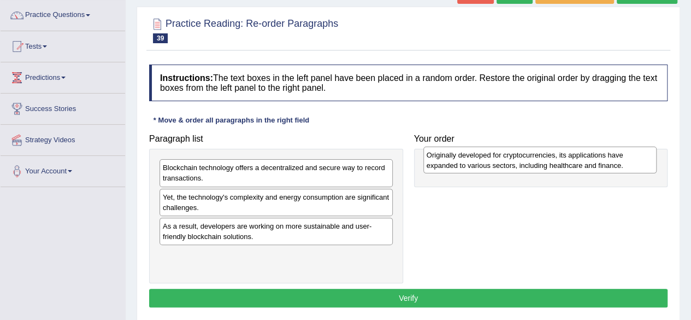
drag, startPoint x: 305, startPoint y: 206, endPoint x: 569, endPoint y: 162, distance: 267.5
click at [569, 162] on div "Originally developed for cryptocurrencies, its applications have expanded to va…" at bounding box center [539, 159] width 233 height 27
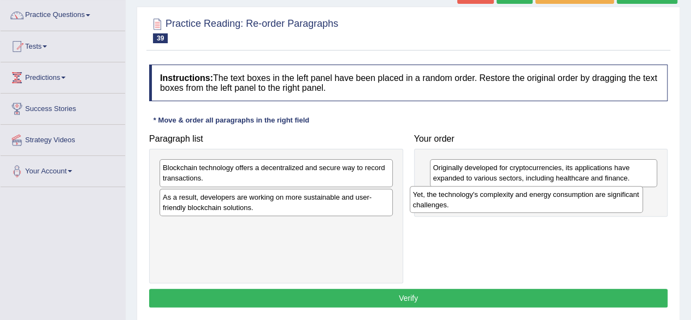
drag, startPoint x: 355, startPoint y: 203, endPoint x: 605, endPoint y: 200, distance: 250.3
click at [605, 200] on div "Yet, the technology's complexity and energy consumption are significant challen…" at bounding box center [526, 199] width 233 height 27
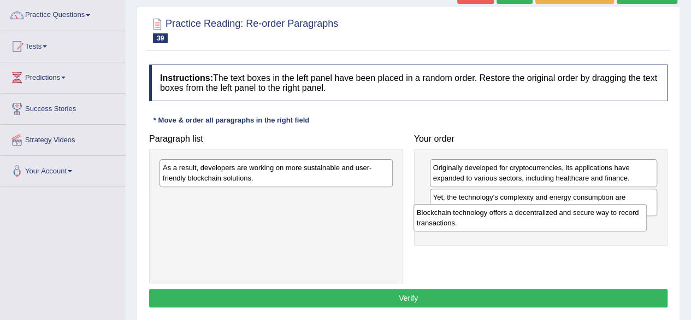
drag, startPoint x: 373, startPoint y: 170, endPoint x: 647, endPoint y: 217, distance: 278.3
click at [647, 217] on div "Blockchain technology offers a decentralized and secure way to record transacti…" at bounding box center [530, 217] width 233 height 27
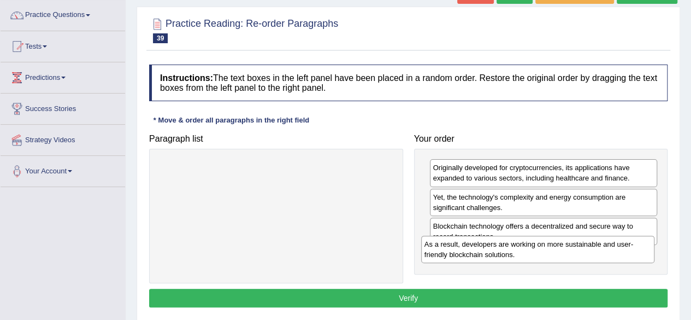
drag, startPoint x: 353, startPoint y: 177, endPoint x: 620, endPoint y: 257, distance: 278.5
click at [620, 257] on div "As a result, developers are working on more sustainable and user-friendly block…" at bounding box center [537, 248] width 233 height 27
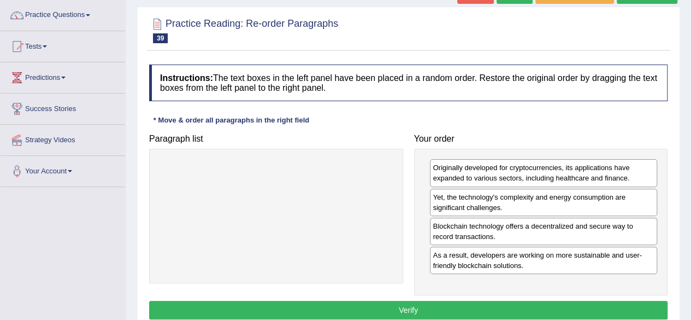
click at [494, 306] on button "Verify" at bounding box center [408, 310] width 519 height 19
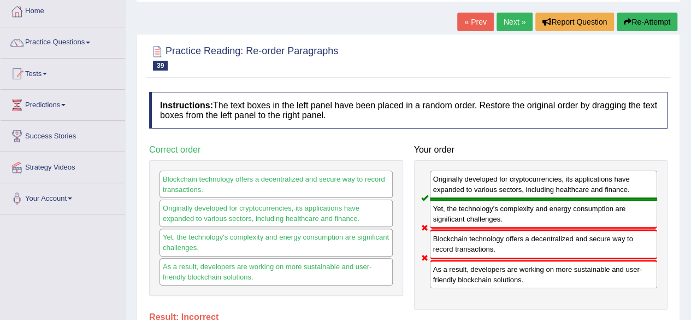
scroll to position [57, 0]
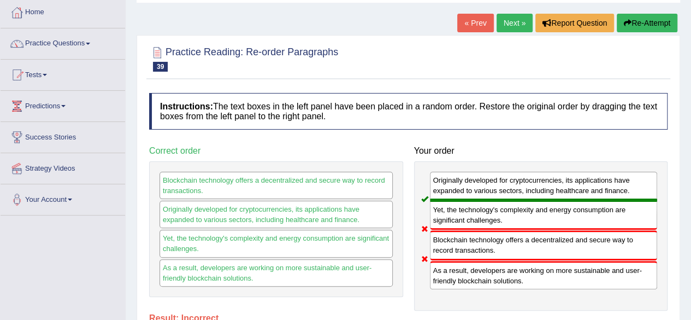
click at [519, 20] on link "Next »" at bounding box center [515, 23] width 36 height 19
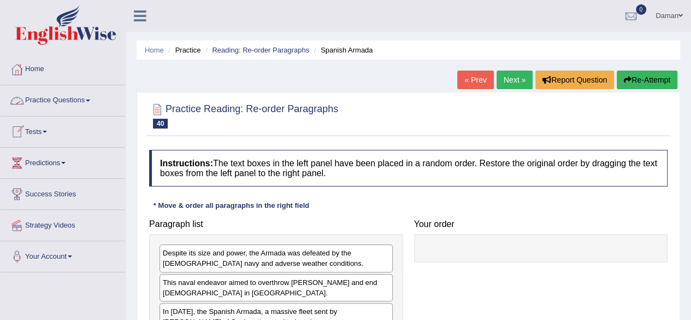
click at [58, 100] on link "Practice Questions" at bounding box center [63, 98] width 125 height 27
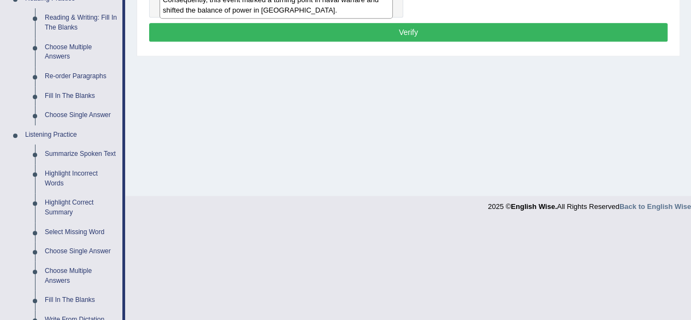
scroll to position [351, 0]
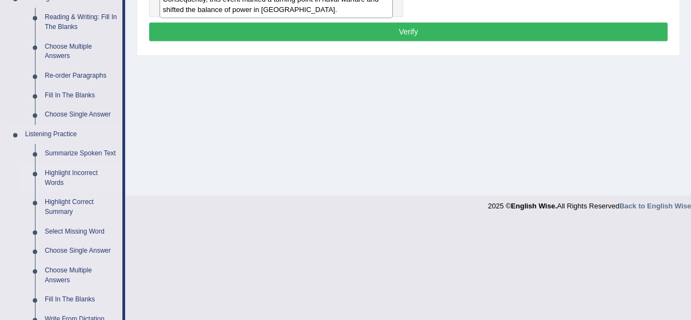
click at [57, 175] on link "Highlight Incorrect Words" at bounding box center [81, 177] width 83 height 29
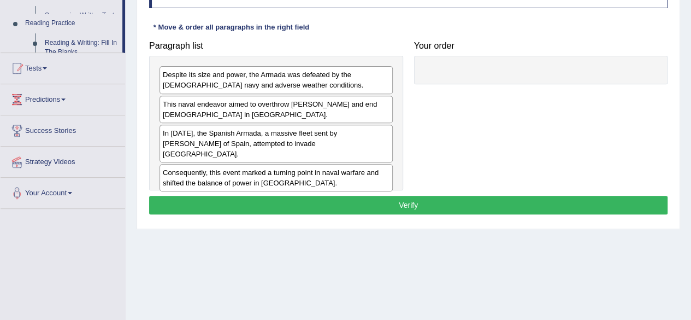
scroll to position [139, 0]
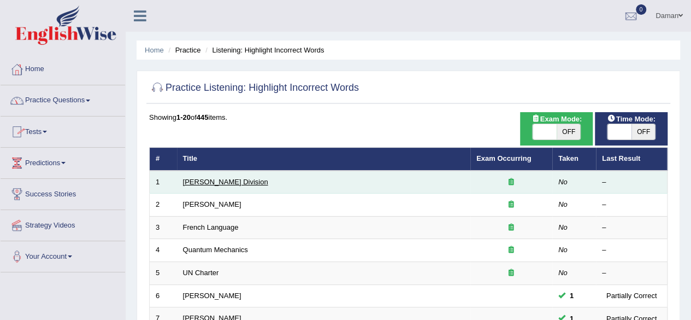
click at [202, 180] on link "Ward Division" at bounding box center [225, 182] width 85 height 8
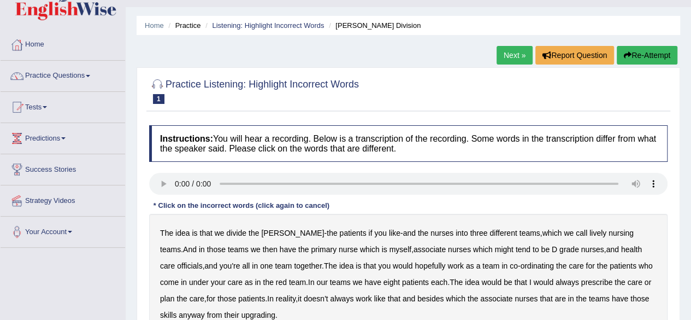
scroll to position [35, 0]
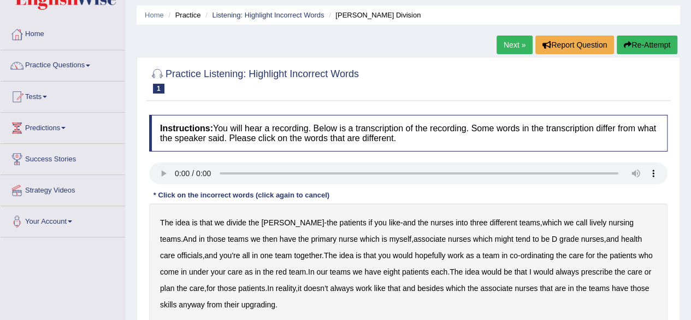
click at [590, 223] on b "lively" at bounding box center [598, 222] width 17 height 9
click at [495, 239] on b "might" at bounding box center [504, 238] width 19 height 9
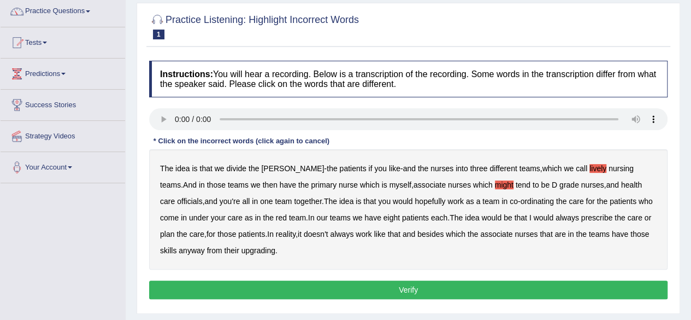
scroll to position [90, 0]
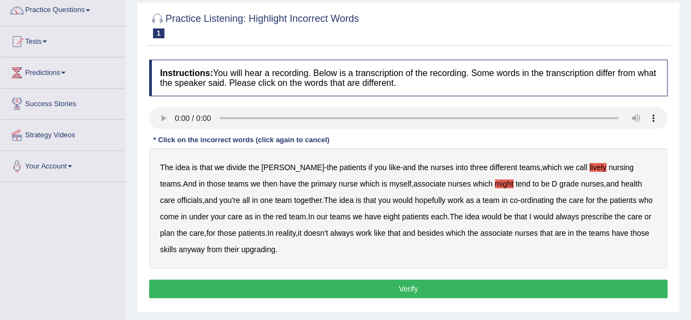
click at [202, 196] on b "officials" at bounding box center [189, 200] width 25 height 9
click at [245, 217] on b "as" at bounding box center [249, 216] width 8 height 9
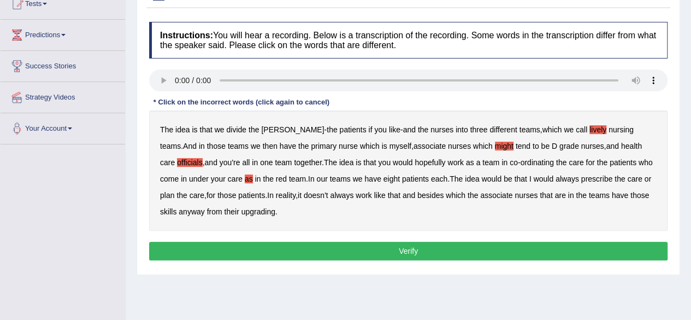
scroll to position [128, 0]
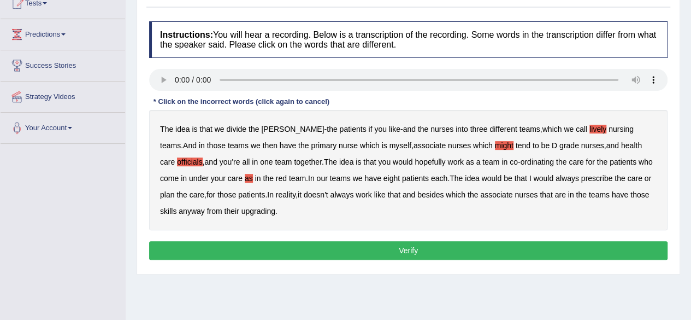
click at [488, 248] on button "Verify" at bounding box center [408, 250] width 519 height 19
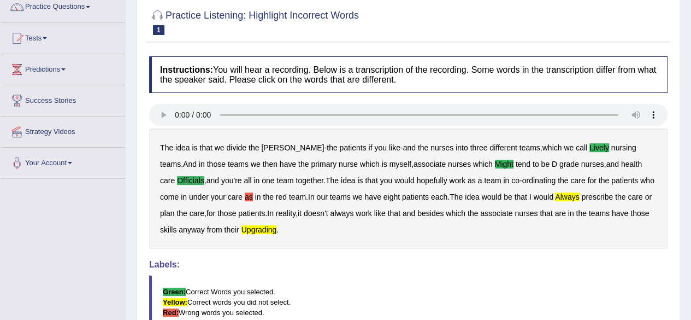
scroll to position [93, 0]
click at [245, 199] on b "as" at bounding box center [249, 197] width 8 height 9
click at [555, 198] on b "always" at bounding box center [567, 197] width 24 height 9
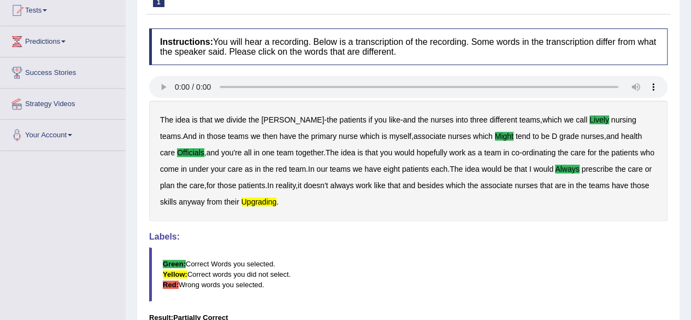
scroll to position [122, 0]
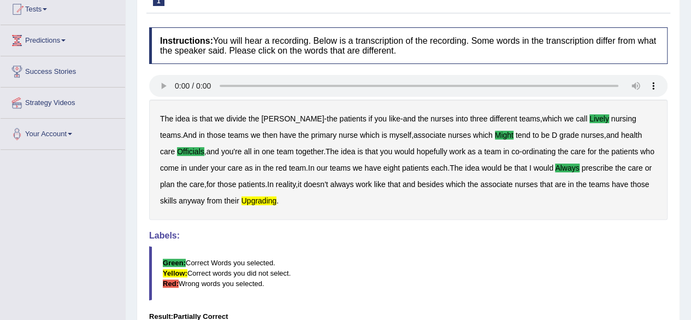
click at [241, 199] on b "upgrading" at bounding box center [259, 200] width 36 height 9
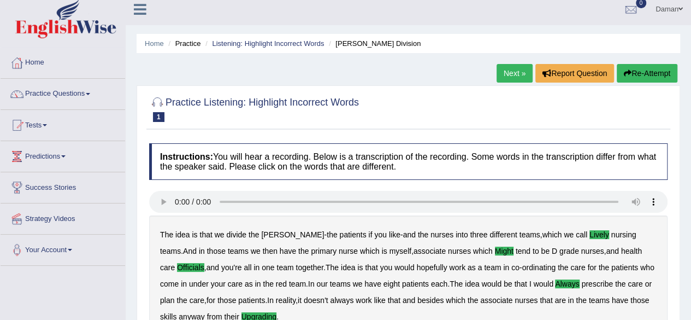
scroll to position [5, 0]
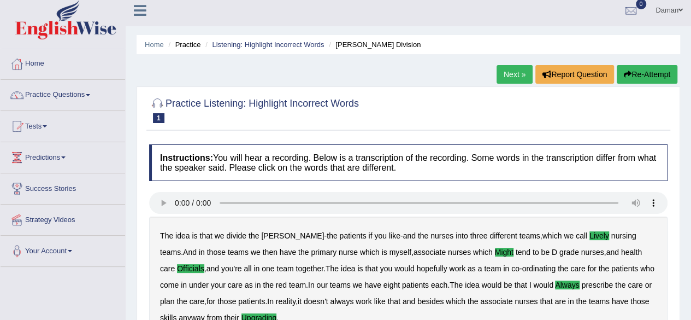
click at [511, 75] on link "Next »" at bounding box center [515, 74] width 36 height 19
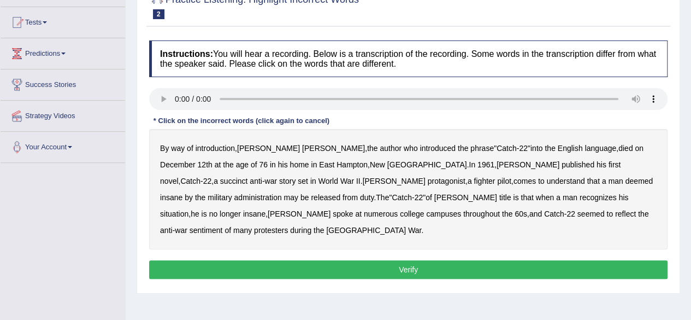
scroll to position [110, 0]
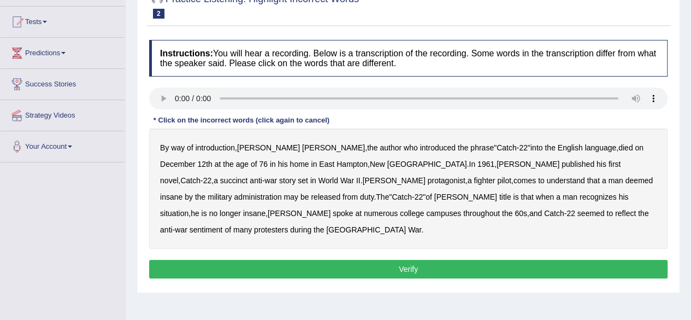
click at [248, 176] on b "succinct" at bounding box center [234, 180] width 28 height 9
click at [281, 192] on b "administration" at bounding box center [258, 196] width 48 height 9
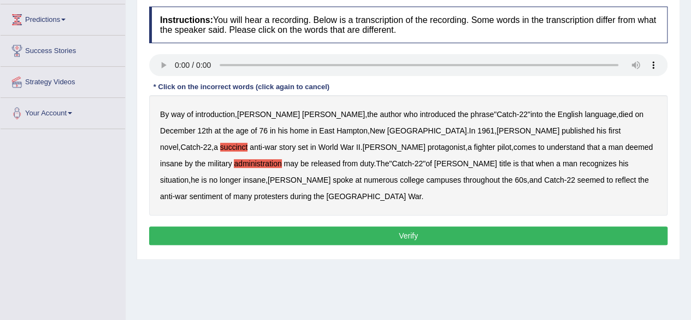
scroll to position [144, 0]
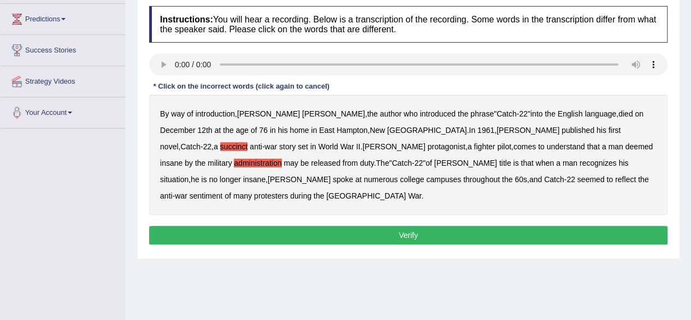
click at [188, 175] on b "situation" at bounding box center [174, 179] width 28 height 9
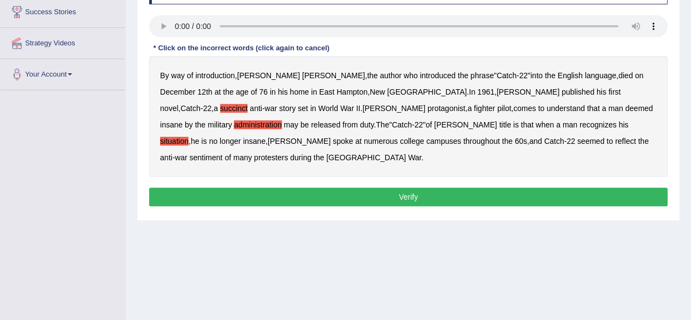
scroll to position [182, 0]
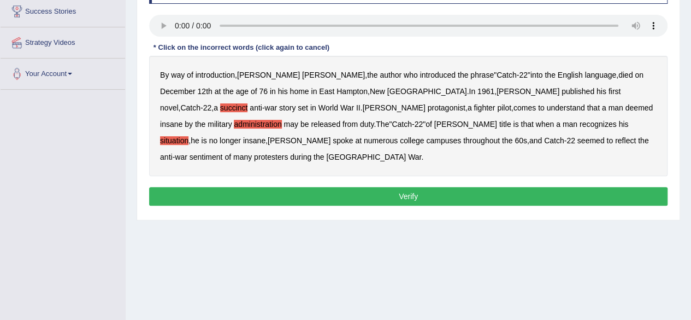
click at [615, 139] on b "reflect" at bounding box center [625, 140] width 21 height 9
click at [430, 187] on button "Verify" at bounding box center [408, 196] width 519 height 19
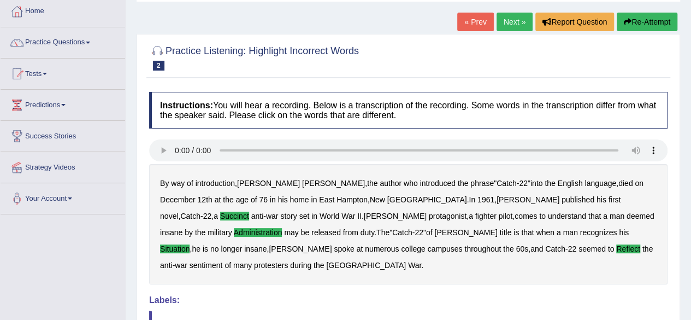
scroll to position [58, 0]
click at [513, 22] on link "Next »" at bounding box center [515, 22] width 36 height 19
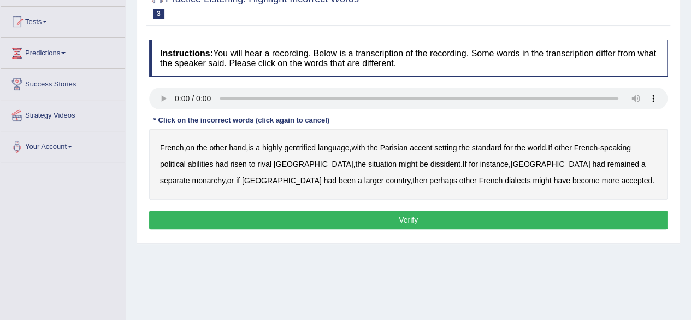
scroll to position [111, 0]
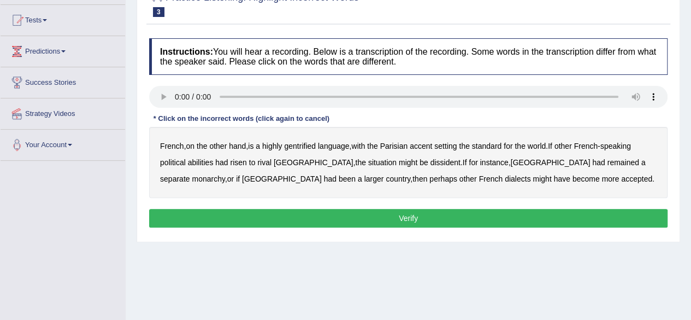
click at [307, 145] on b "gentrified" at bounding box center [300, 146] width 32 height 9
click at [202, 164] on b "abilities" at bounding box center [201, 162] width 26 height 9
click at [430, 164] on b "dissident" at bounding box center [445, 162] width 30 height 9
click at [225, 174] on b "monarchy" at bounding box center [208, 178] width 33 height 9
click at [533, 178] on b "might" at bounding box center [542, 178] width 19 height 9
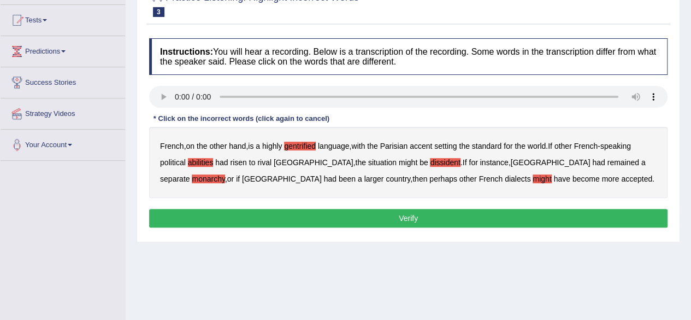
click at [391, 212] on button "Verify" at bounding box center [408, 218] width 519 height 19
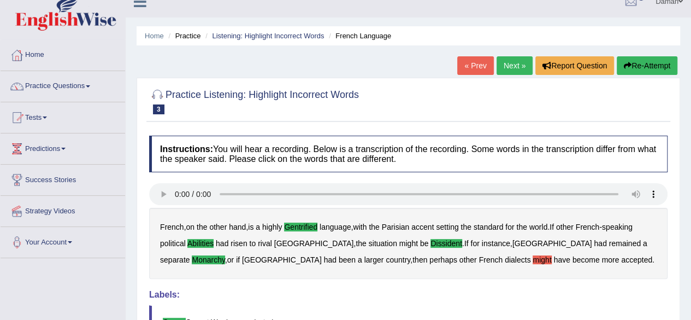
scroll to position [14, 0]
click at [504, 66] on link "Next »" at bounding box center [515, 66] width 36 height 19
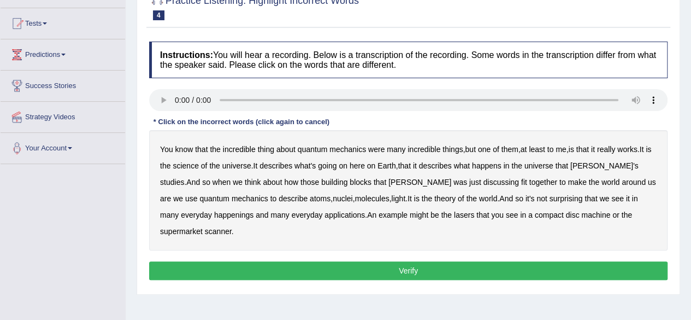
scroll to position [109, 0]
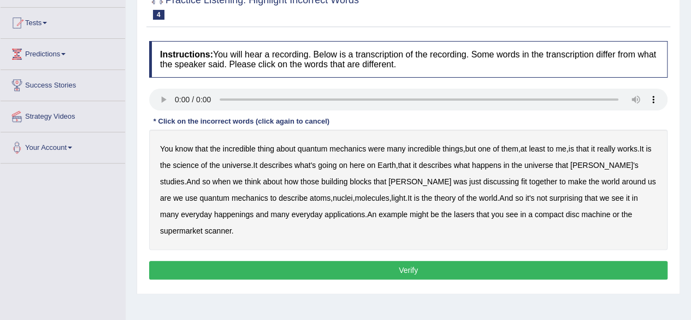
click at [189, 165] on b "science" at bounding box center [186, 165] width 26 height 9
click at [484, 182] on b "discussing" at bounding box center [502, 181] width 36 height 9
click at [214, 213] on b "happenings" at bounding box center [233, 214] width 39 height 9
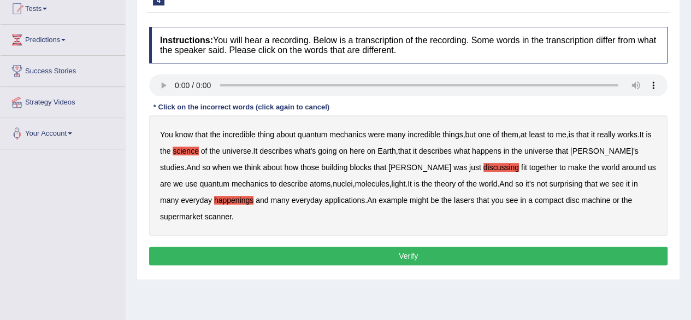
scroll to position [125, 0]
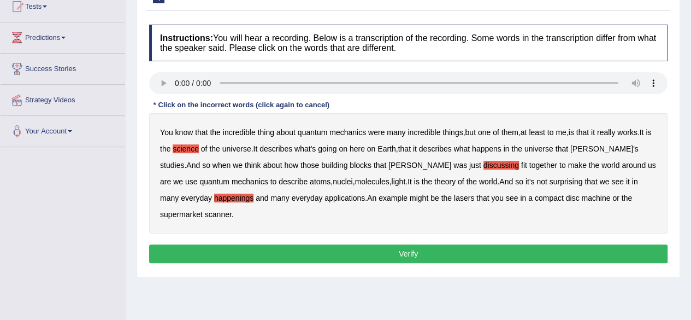
click at [581, 197] on b "machine" at bounding box center [595, 197] width 29 height 9
click at [521, 244] on button "Verify" at bounding box center [408, 253] width 519 height 19
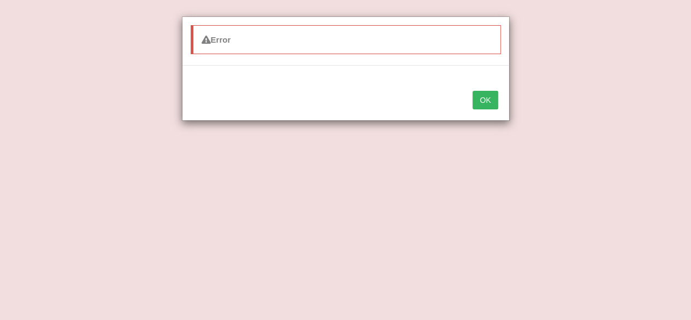
click at [485, 103] on button "OK" at bounding box center [485, 100] width 25 height 19
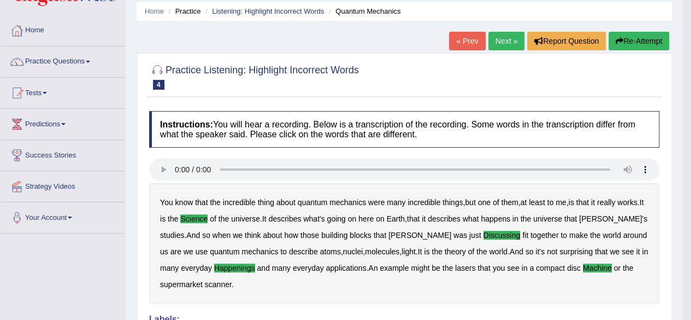
scroll to position [0, 0]
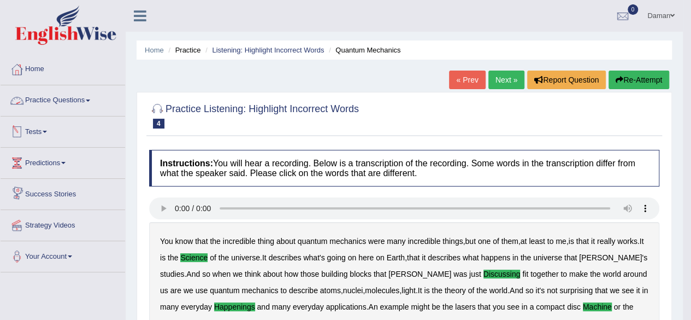
click at [67, 100] on link "Practice Questions" at bounding box center [63, 98] width 125 height 27
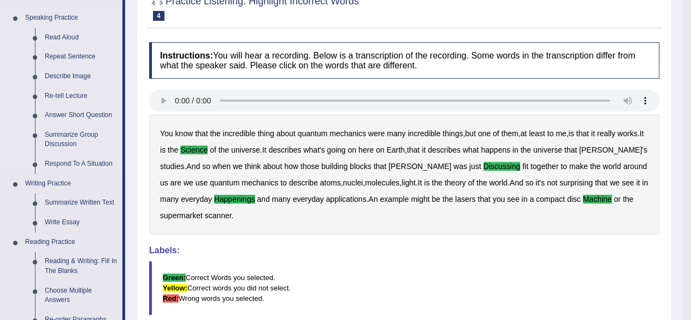
scroll to position [108, 0]
click at [84, 162] on link "Respond To A Situation" at bounding box center [81, 164] width 83 height 20
click at [68, 161] on link "Respond To A Situation" at bounding box center [81, 164] width 83 height 20
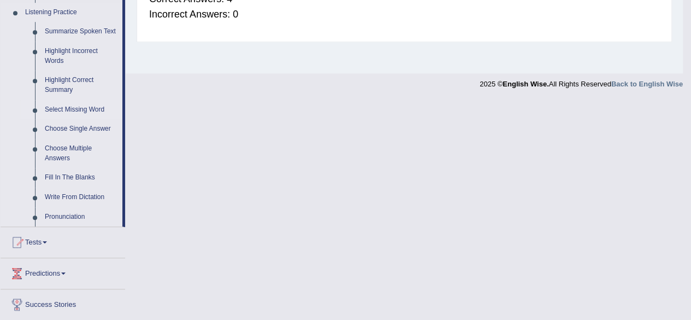
scroll to position [474, 0]
click at [68, 197] on link "Write From Dictation" at bounding box center [81, 197] width 83 height 20
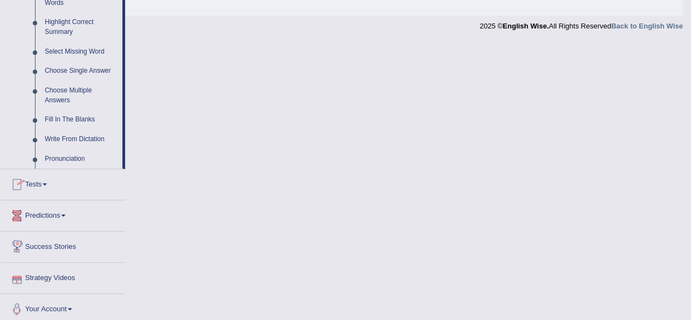
scroll to position [534, 0]
